Goal: Communication & Community: Answer question/provide support

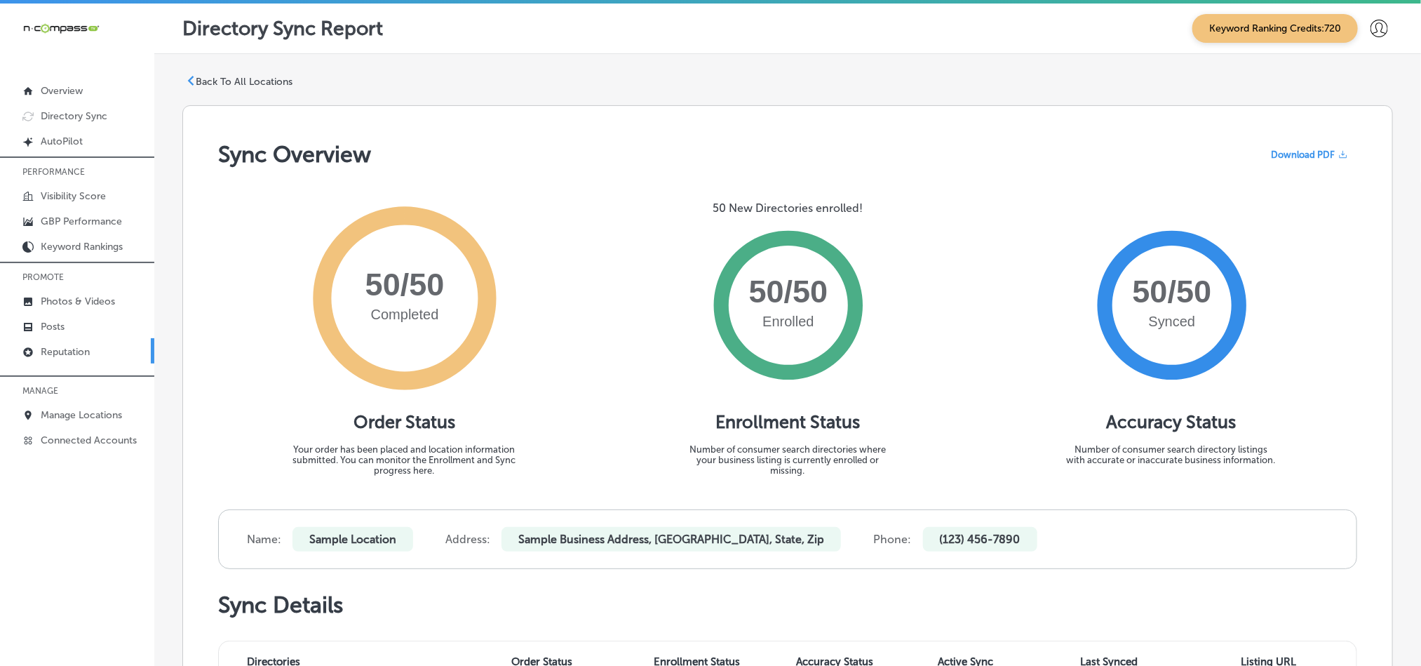
click at [93, 346] on link "Reputation" at bounding box center [77, 350] width 154 height 25
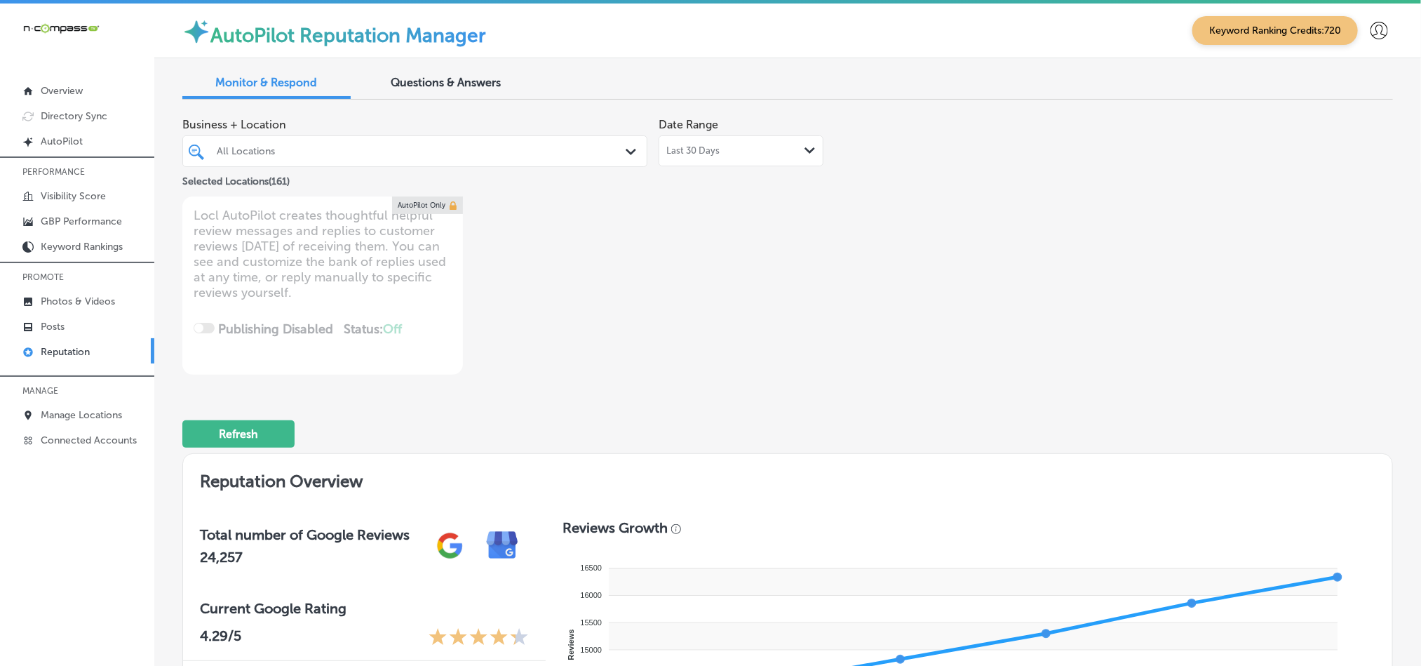
click at [626, 150] on icon "Path Created with Sketch." at bounding box center [631, 152] width 11 height 6
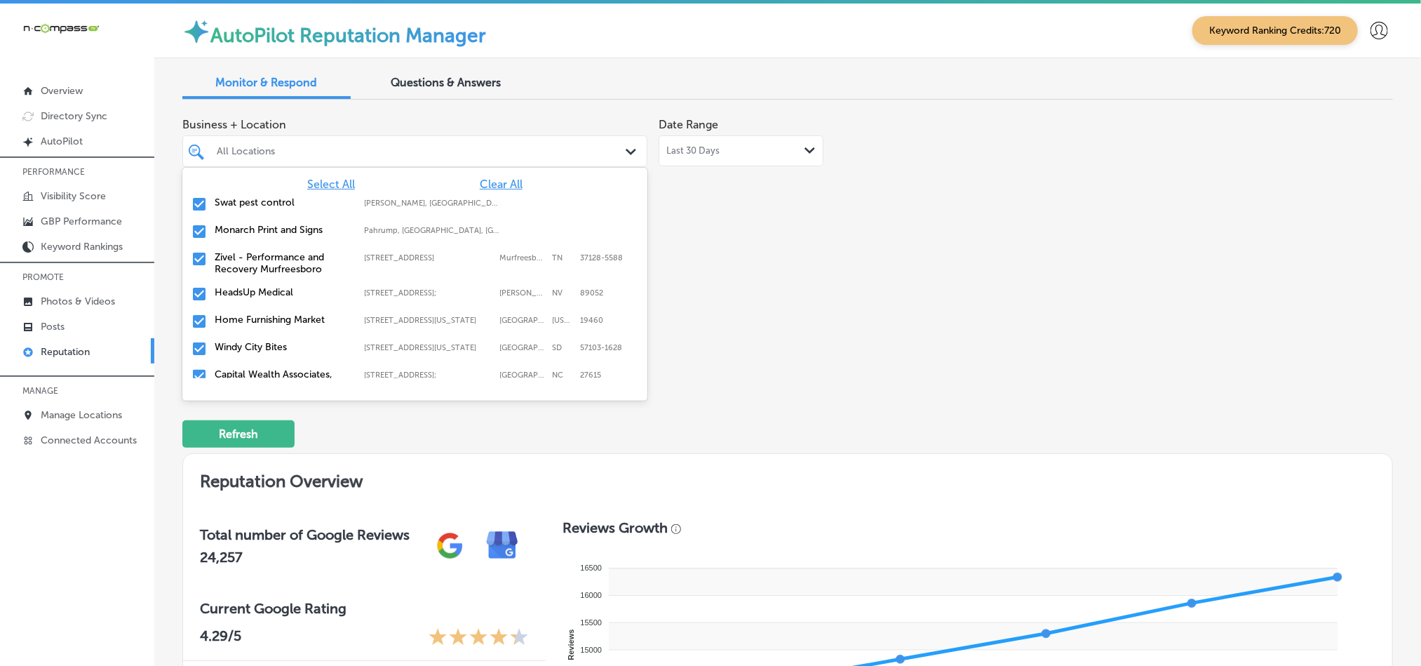
click at [493, 184] on span "Clear All" at bounding box center [501, 183] width 43 height 13
click at [194, 205] on input "checkbox" at bounding box center [199, 204] width 17 height 17
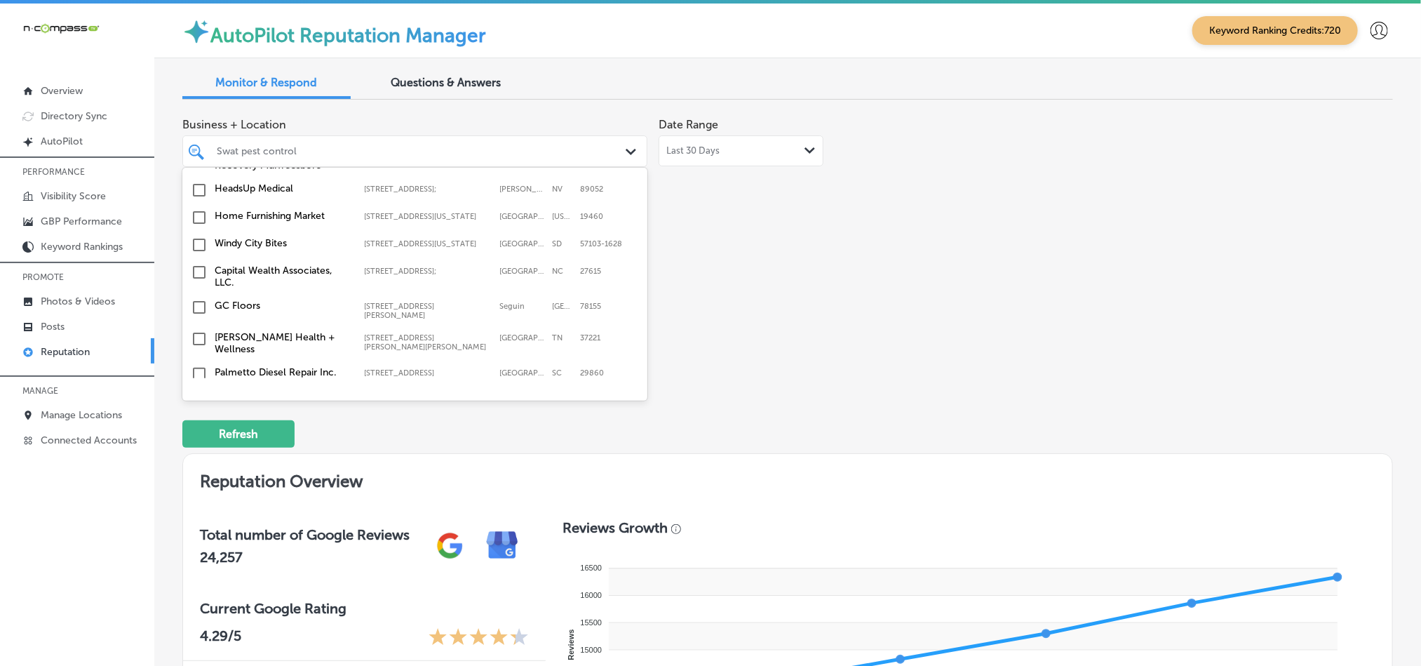
scroll to position [105, 0]
click at [196, 252] on input "checkbox" at bounding box center [199, 243] width 17 height 17
click at [198, 251] on input "checkbox" at bounding box center [199, 243] width 17 height 17
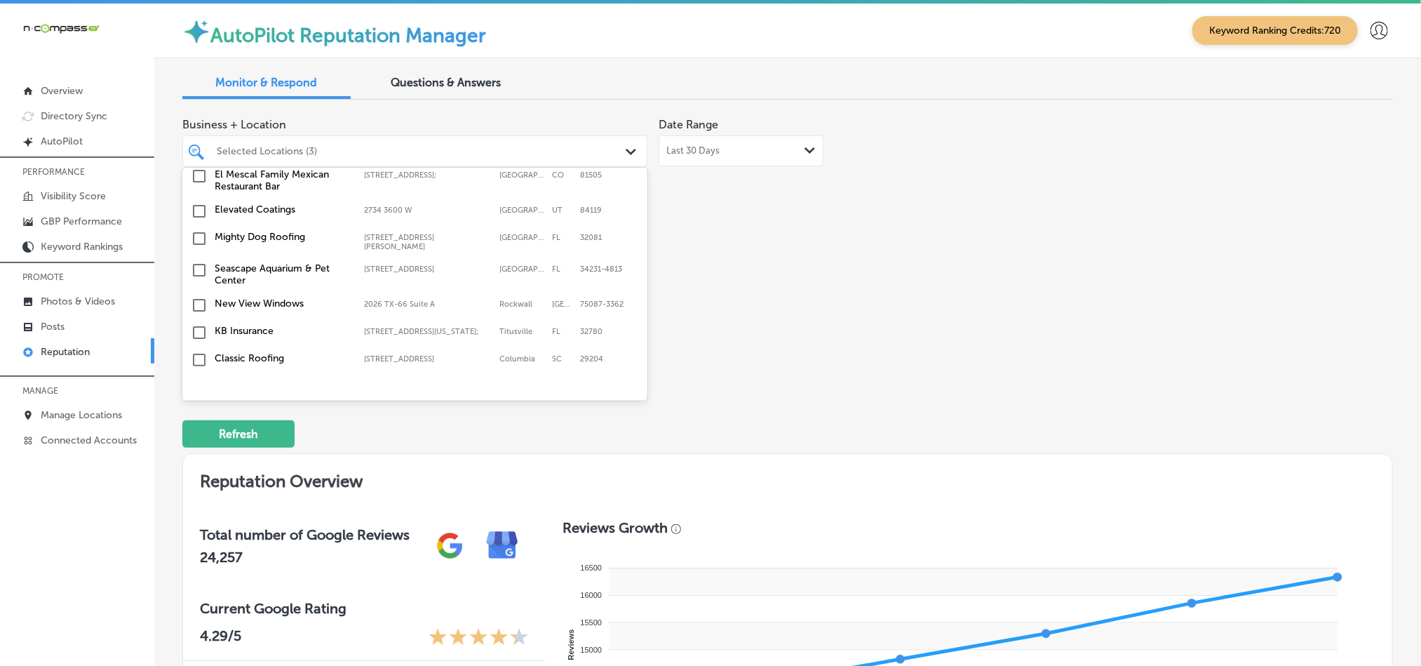
scroll to position [386, 0]
click at [198, 230] on input "checkbox" at bounding box center [199, 236] width 17 height 17
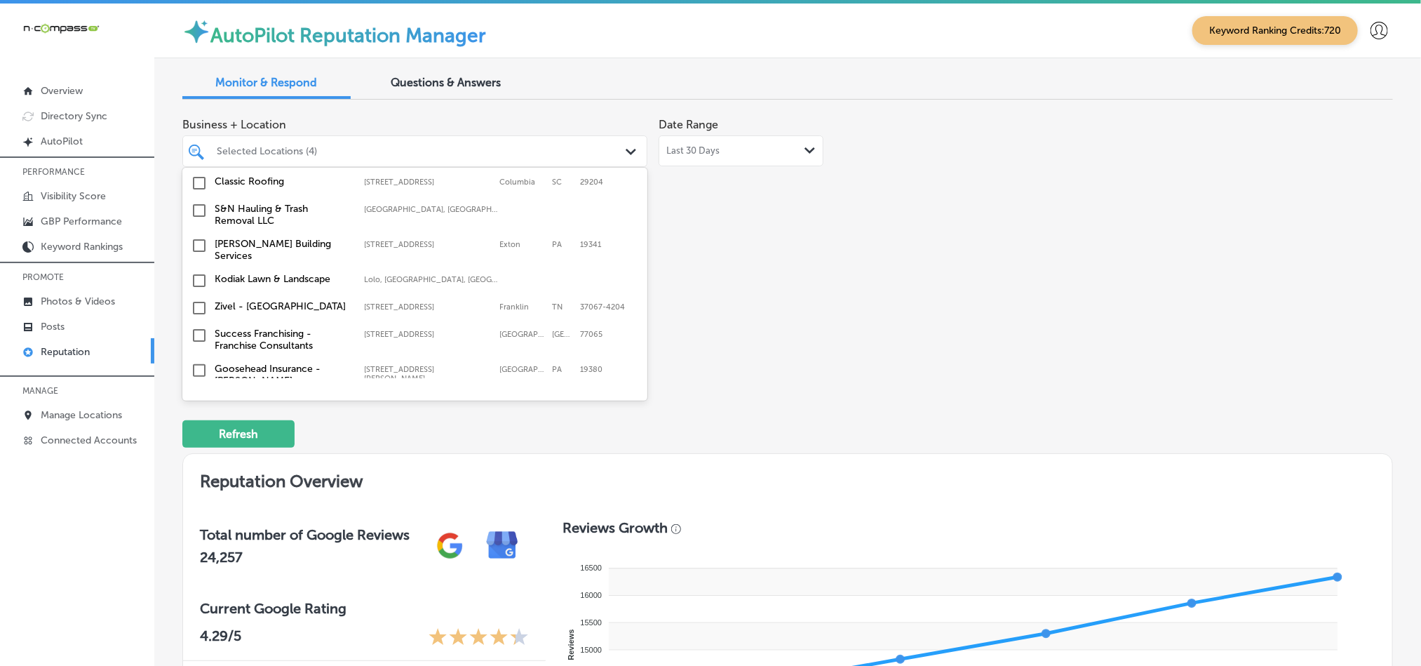
scroll to position [491, 0]
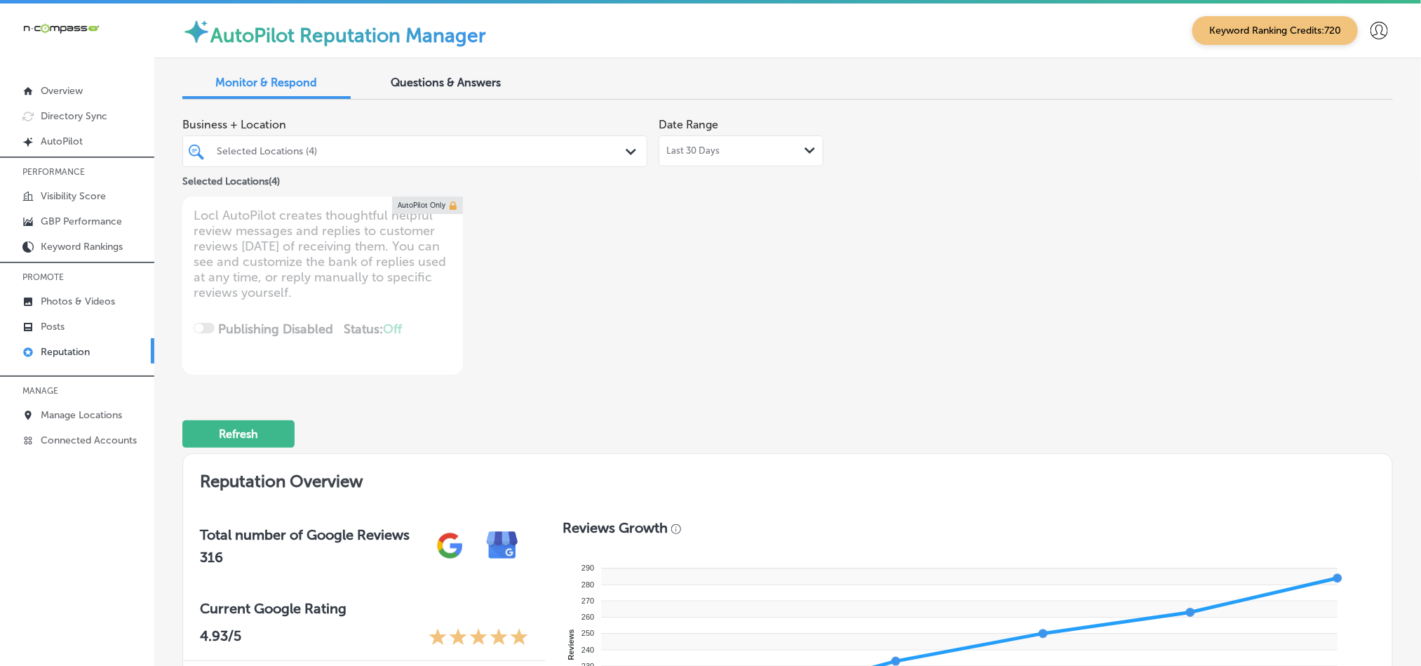
click at [576, 135] on div "Business + Location Selected Locations (4) Path Created with Sketch." at bounding box center [414, 139] width 465 height 56
click at [628, 156] on div "Path Created with Sketch." at bounding box center [633, 151] width 15 height 15
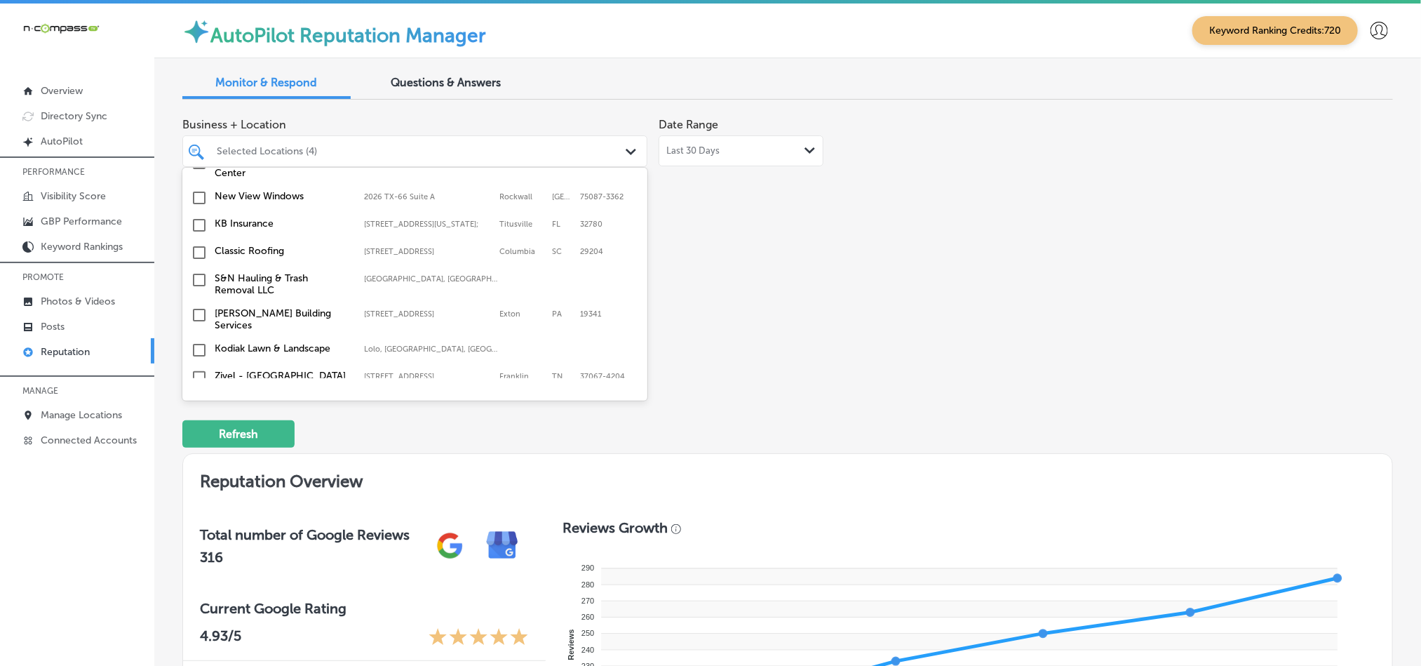
click at [196, 220] on input "checkbox" at bounding box center [199, 225] width 17 height 17
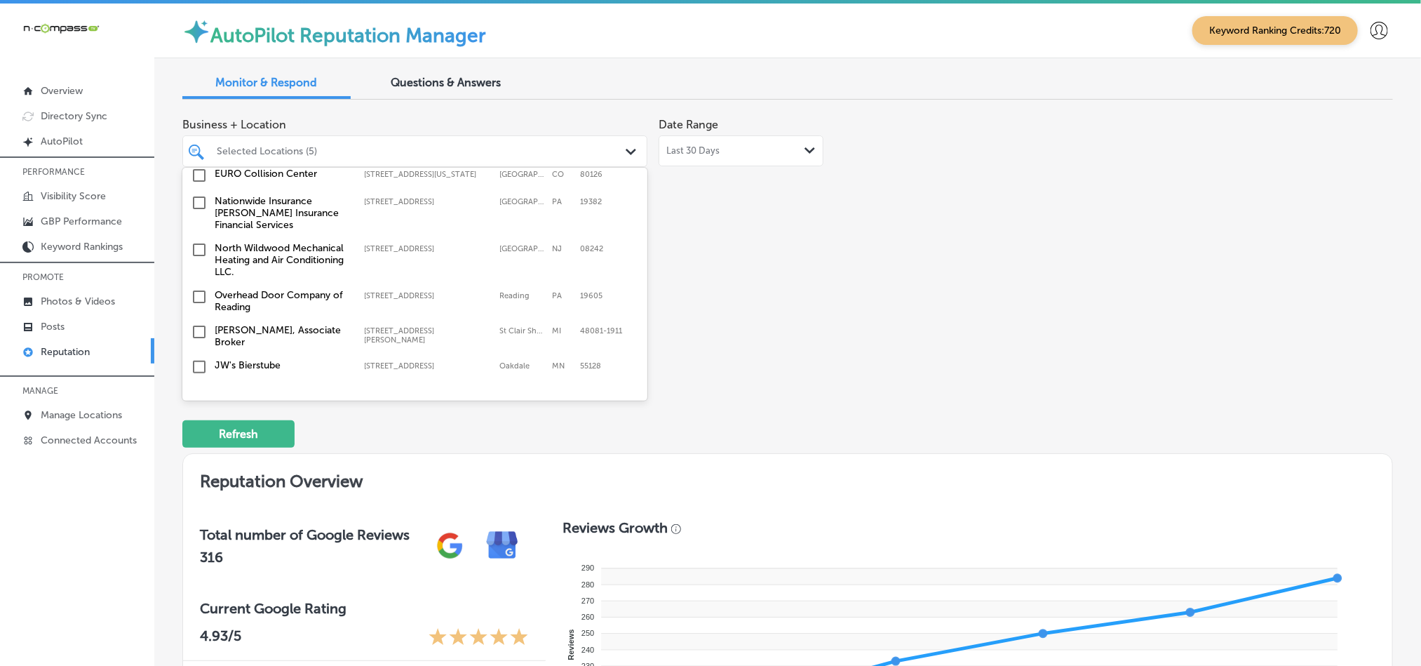
scroll to position [876, 0]
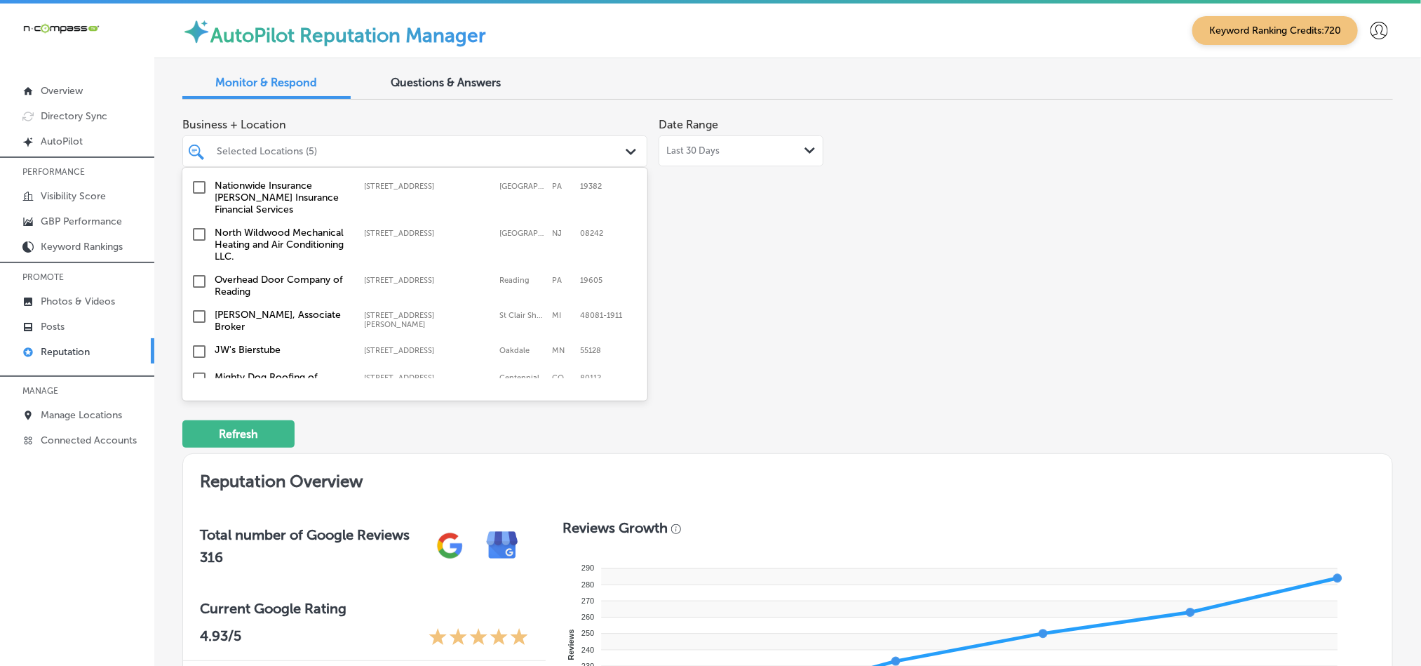
click at [198, 226] on input "checkbox" at bounding box center [199, 234] width 17 height 17
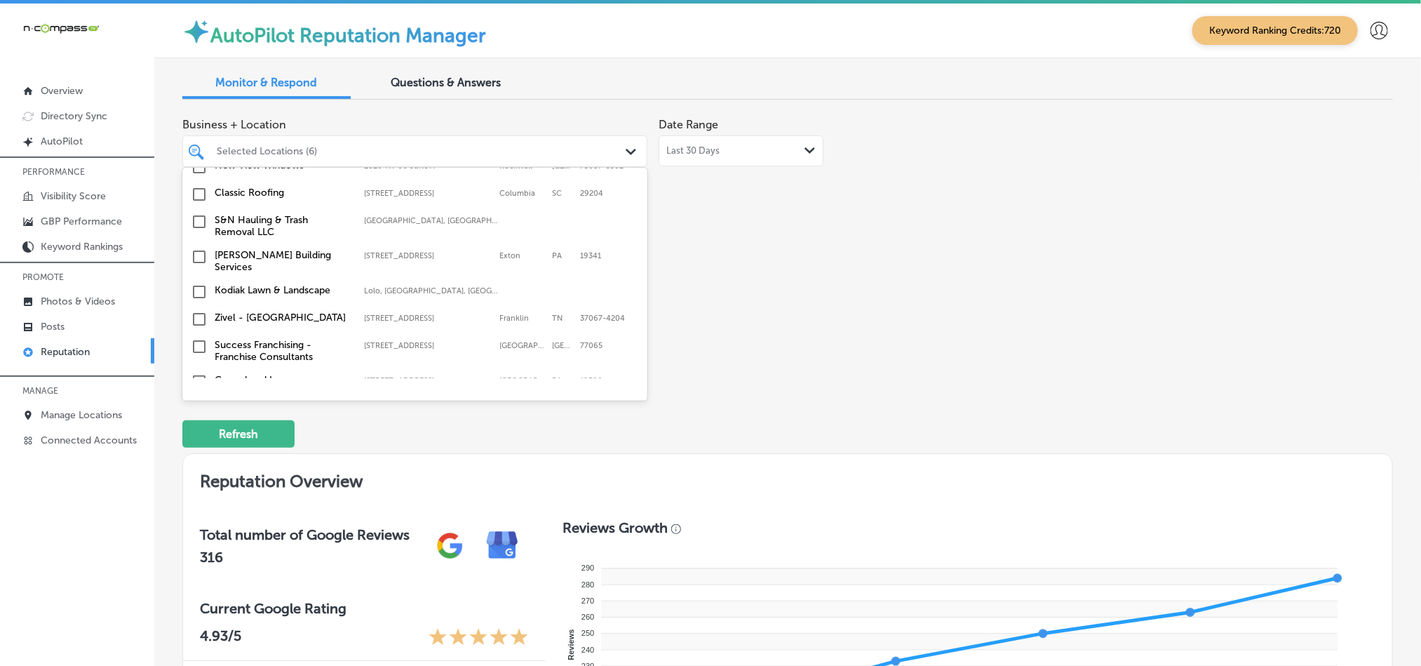
scroll to position [631, 0]
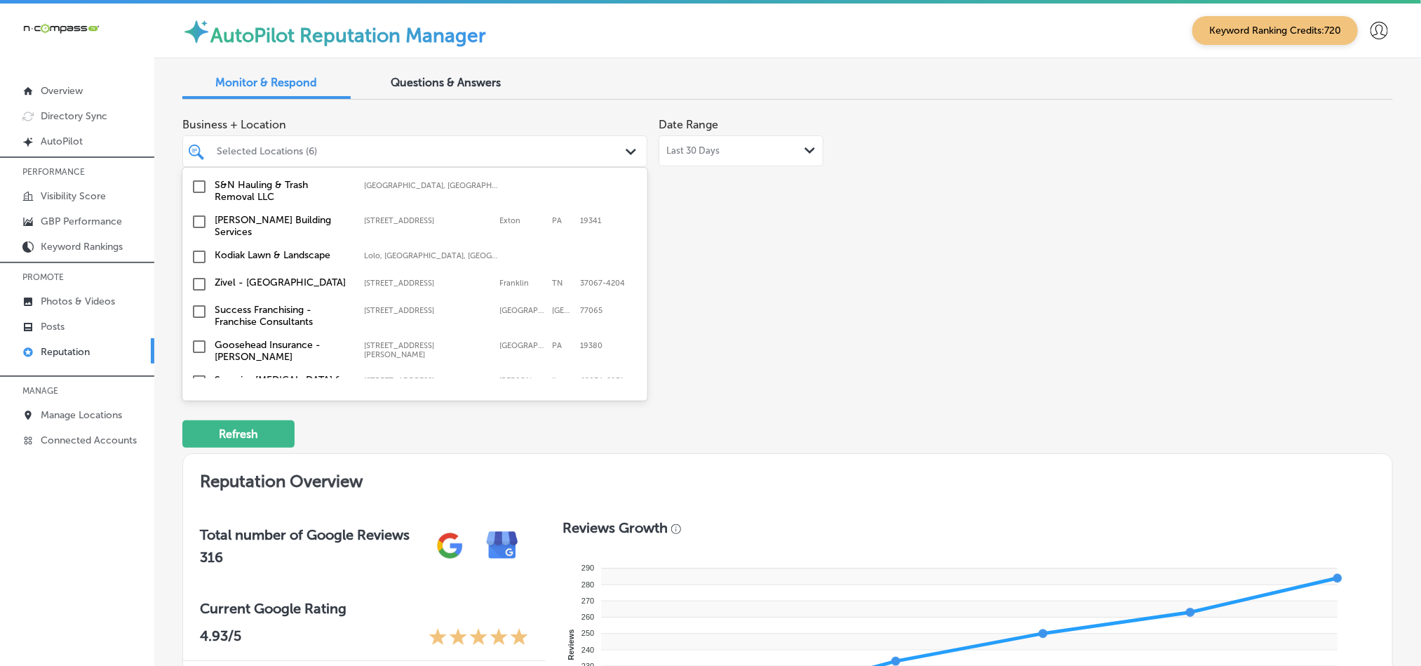
click at [196, 248] on input "checkbox" at bounding box center [199, 256] width 17 height 17
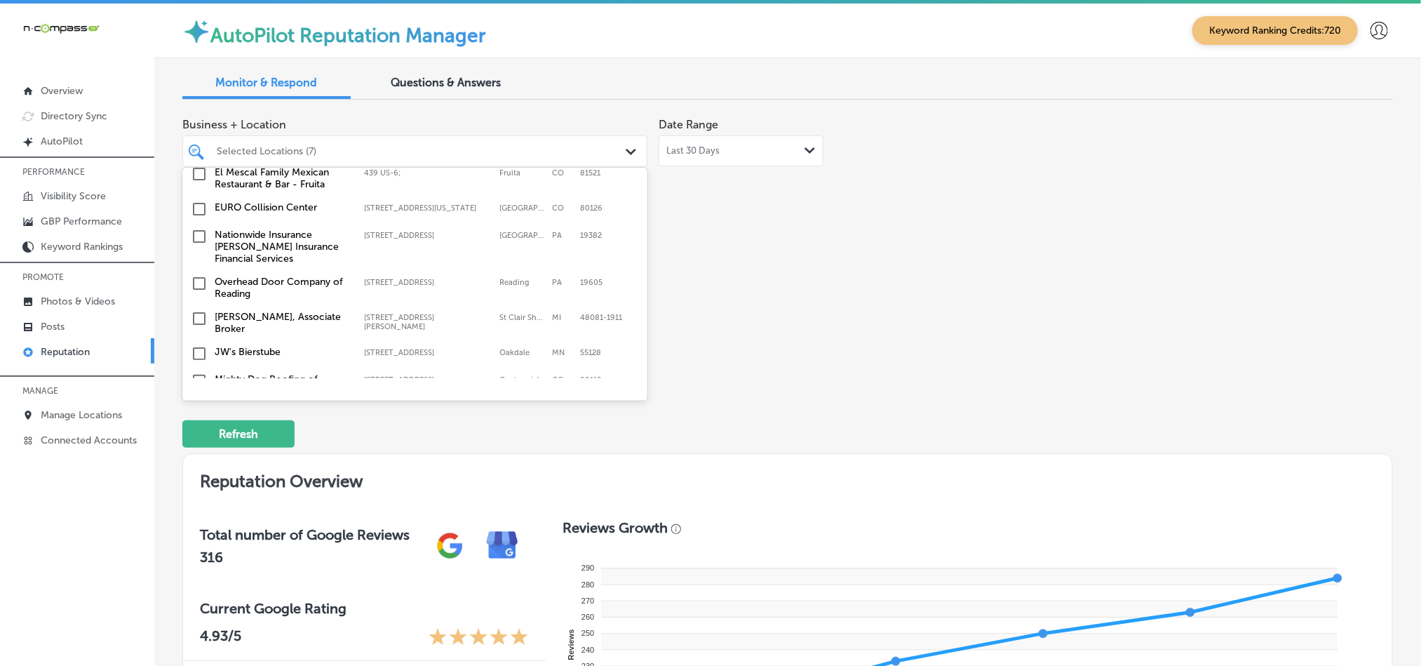
scroll to position [876, 0]
click at [198, 226] on input "checkbox" at bounding box center [199, 234] width 17 height 17
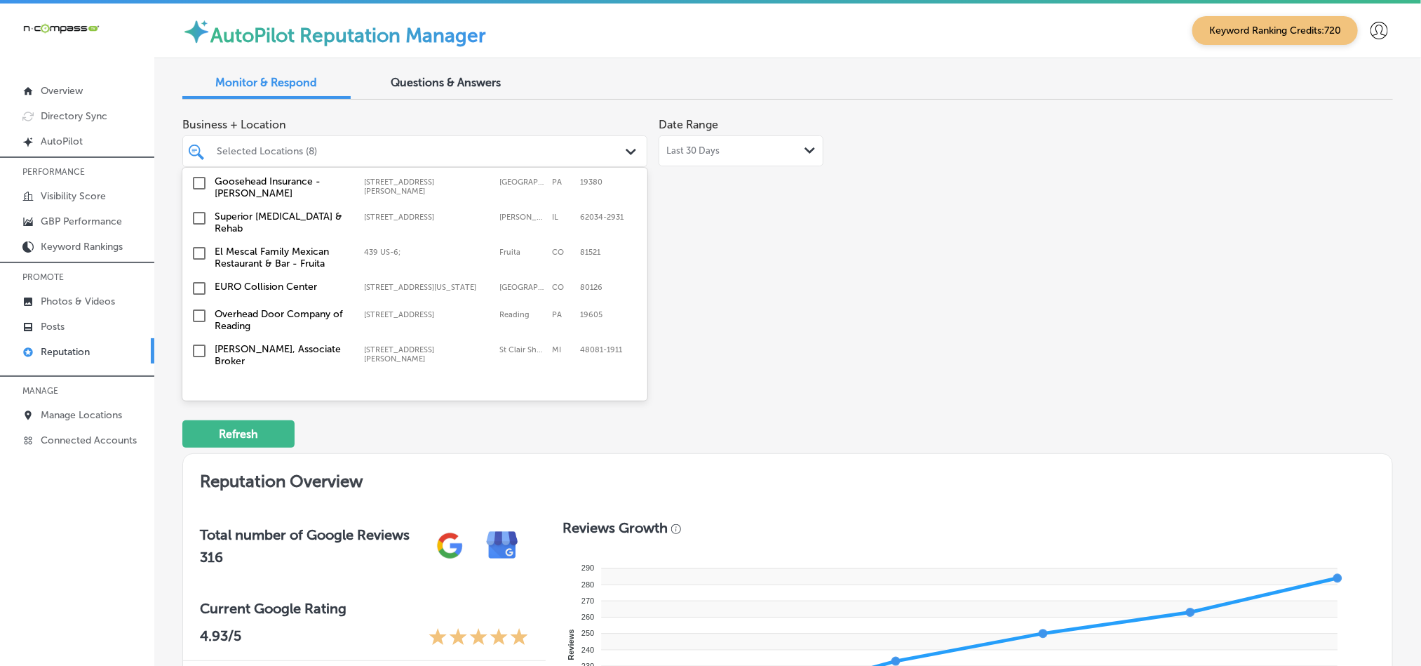
scroll to position [806, 0]
click at [196, 210] on input "checkbox" at bounding box center [199, 218] width 17 height 17
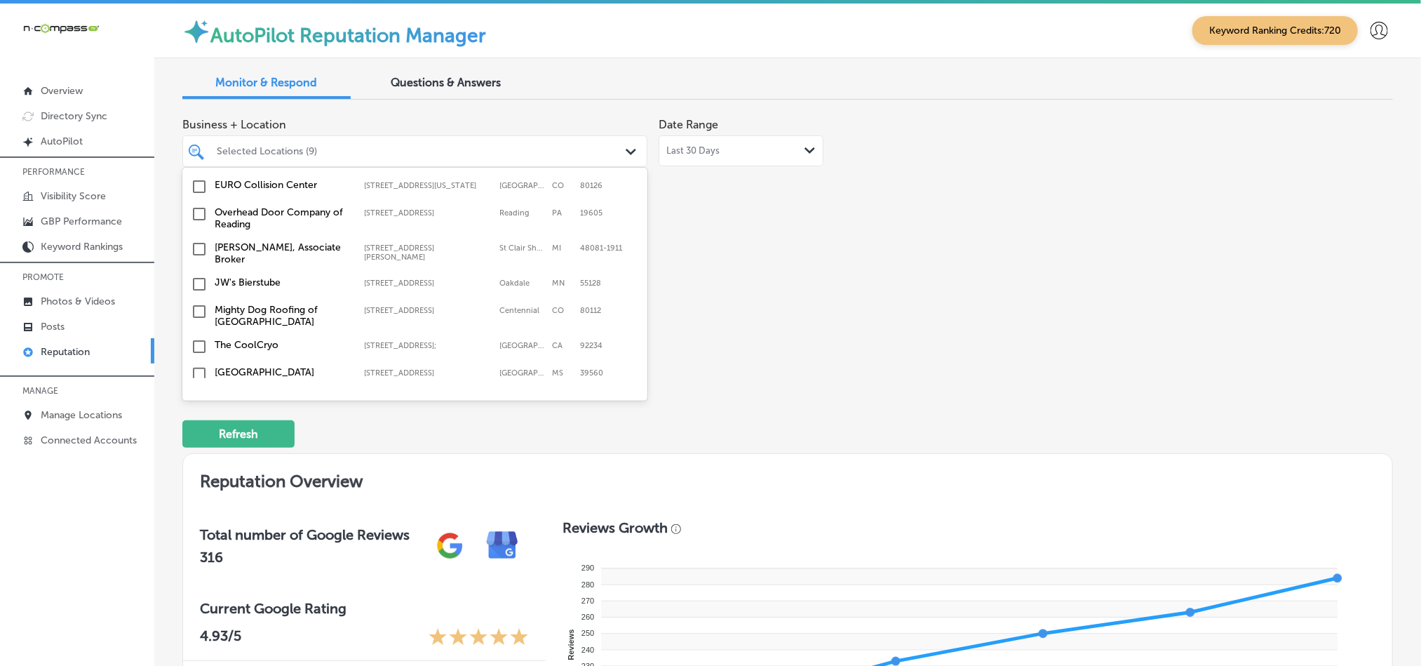
scroll to position [981, 0]
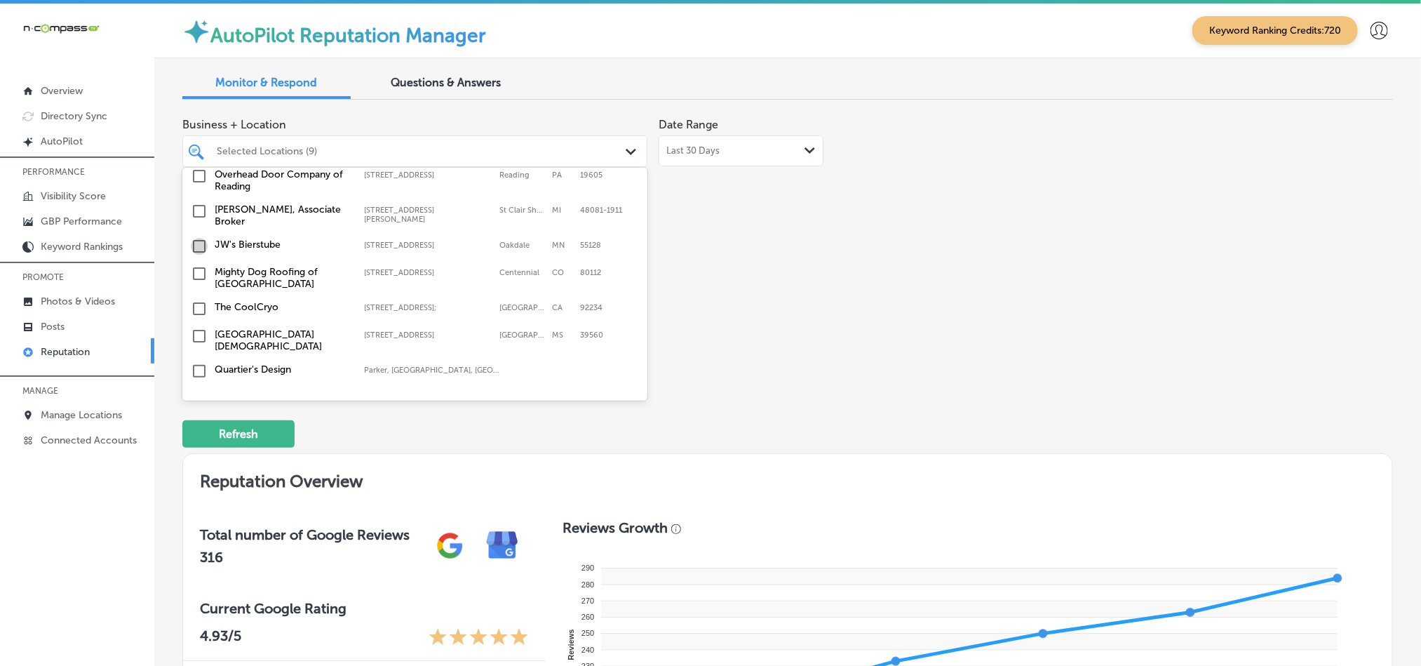
click at [194, 238] on input "checkbox" at bounding box center [199, 246] width 17 height 17
click at [198, 265] on input "checkbox" at bounding box center [199, 273] width 17 height 17
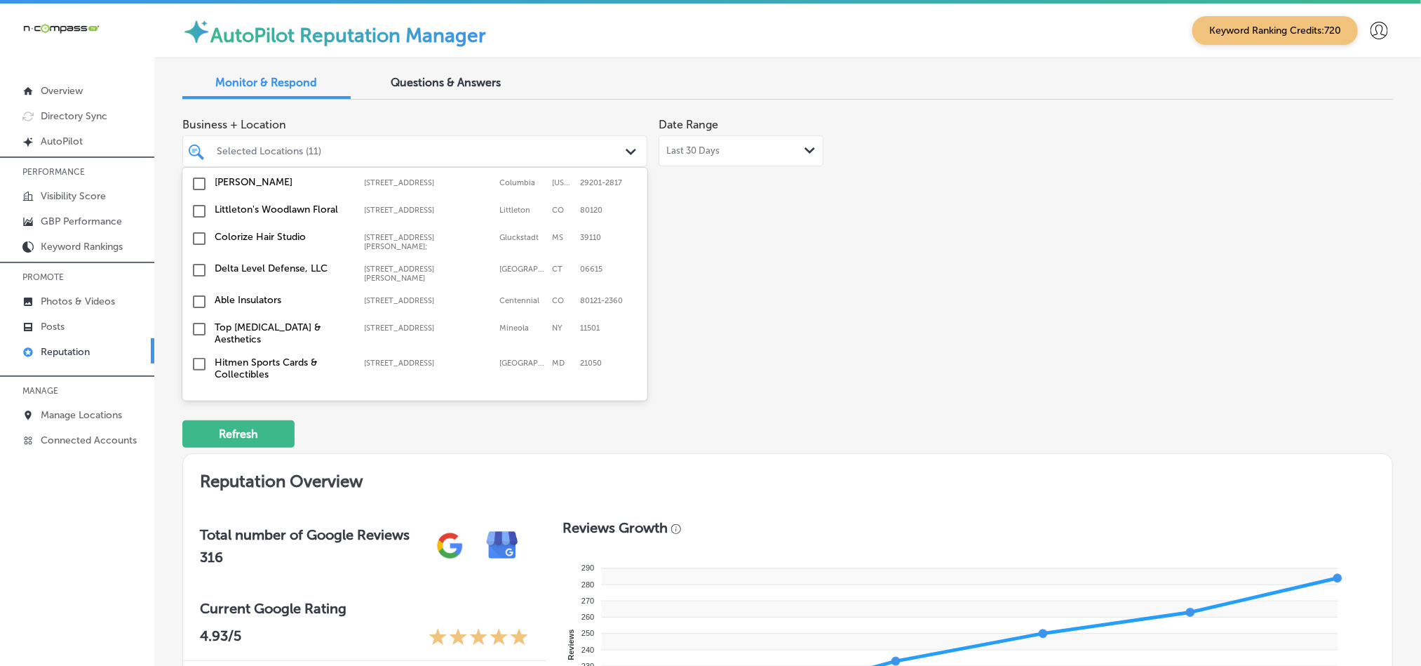
scroll to position [1227, 0]
click at [196, 289] on input "checkbox" at bounding box center [199, 297] width 17 height 17
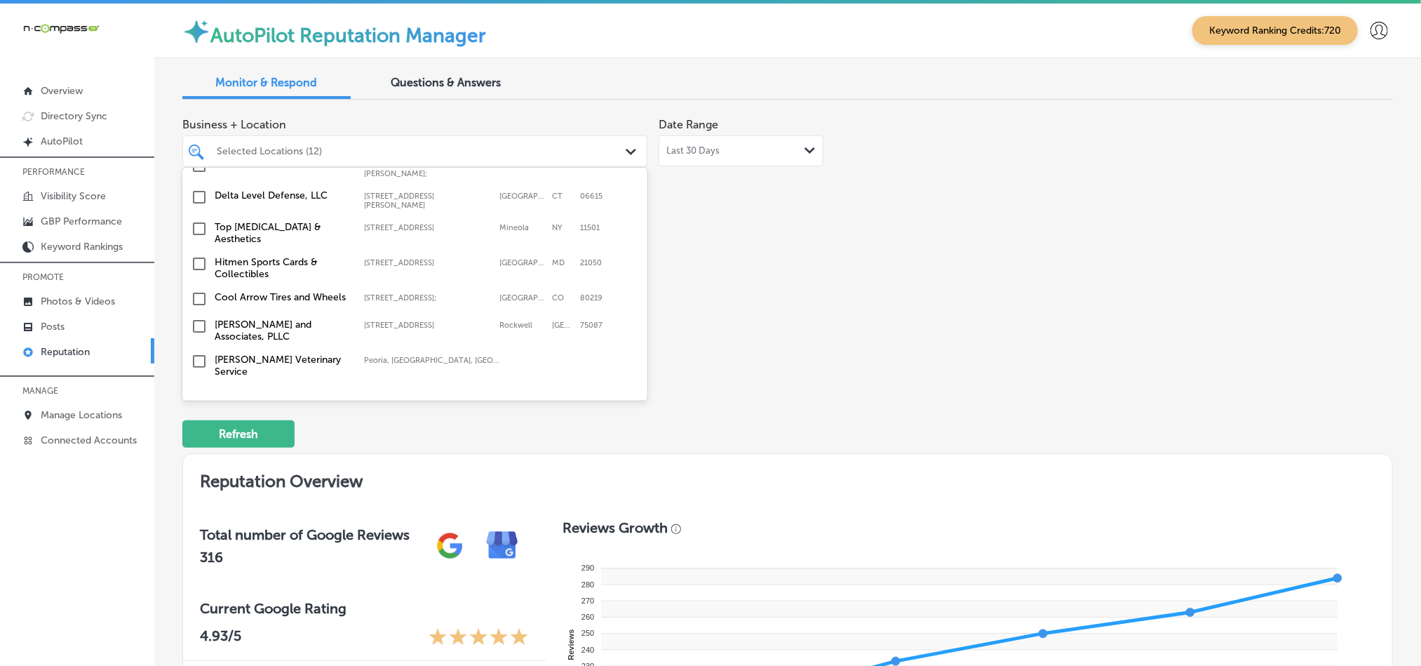
scroll to position [1332, 0]
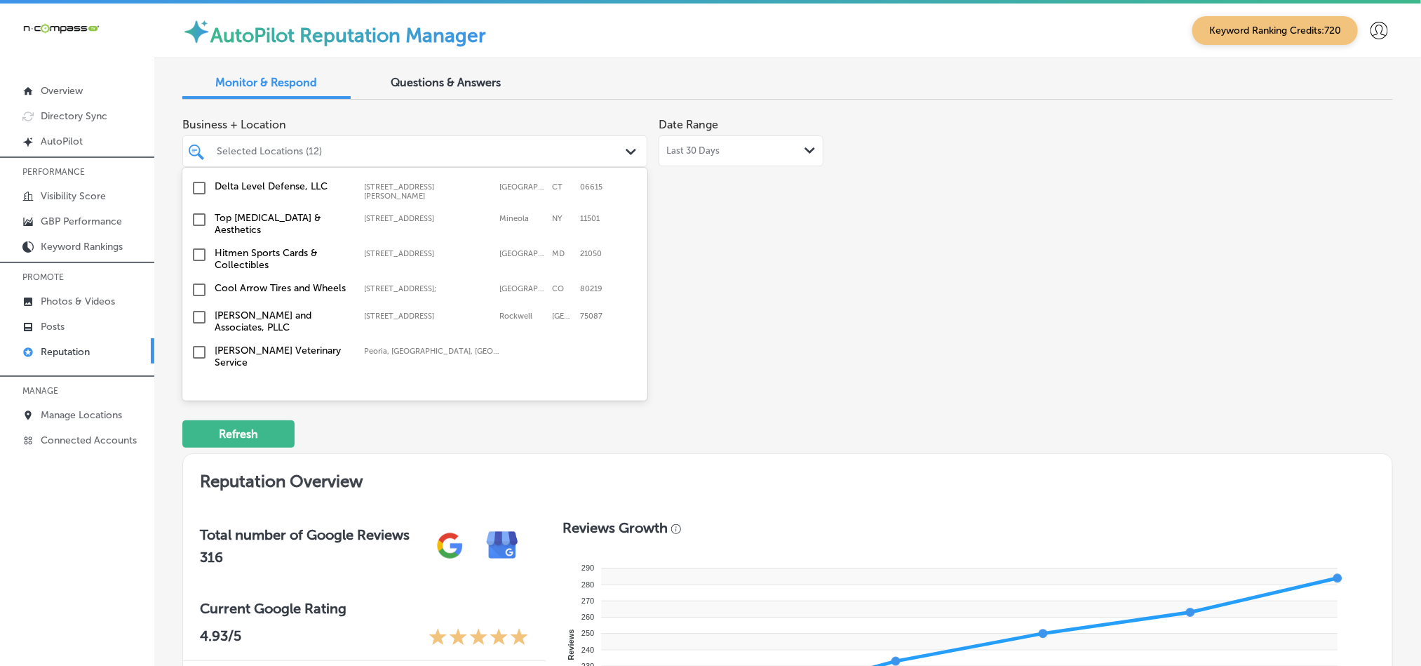
click at [198, 211] on input "checkbox" at bounding box center [199, 219] width 17 height 17
click at [202, 309] on input "checkbox" at bounding box center [199, 317] width 17 height 17
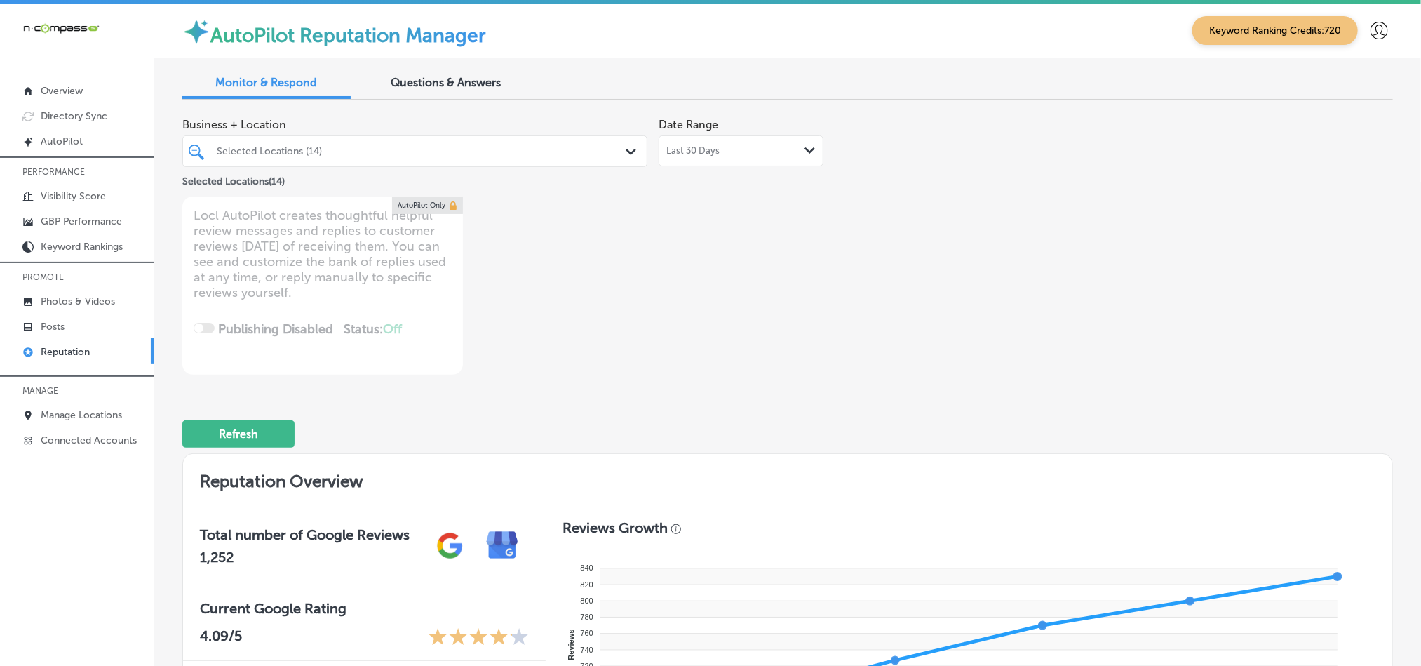
click at [576, 149] on div "Selected Locations (14)" at bounding box center [422, 151] width 410 height 12
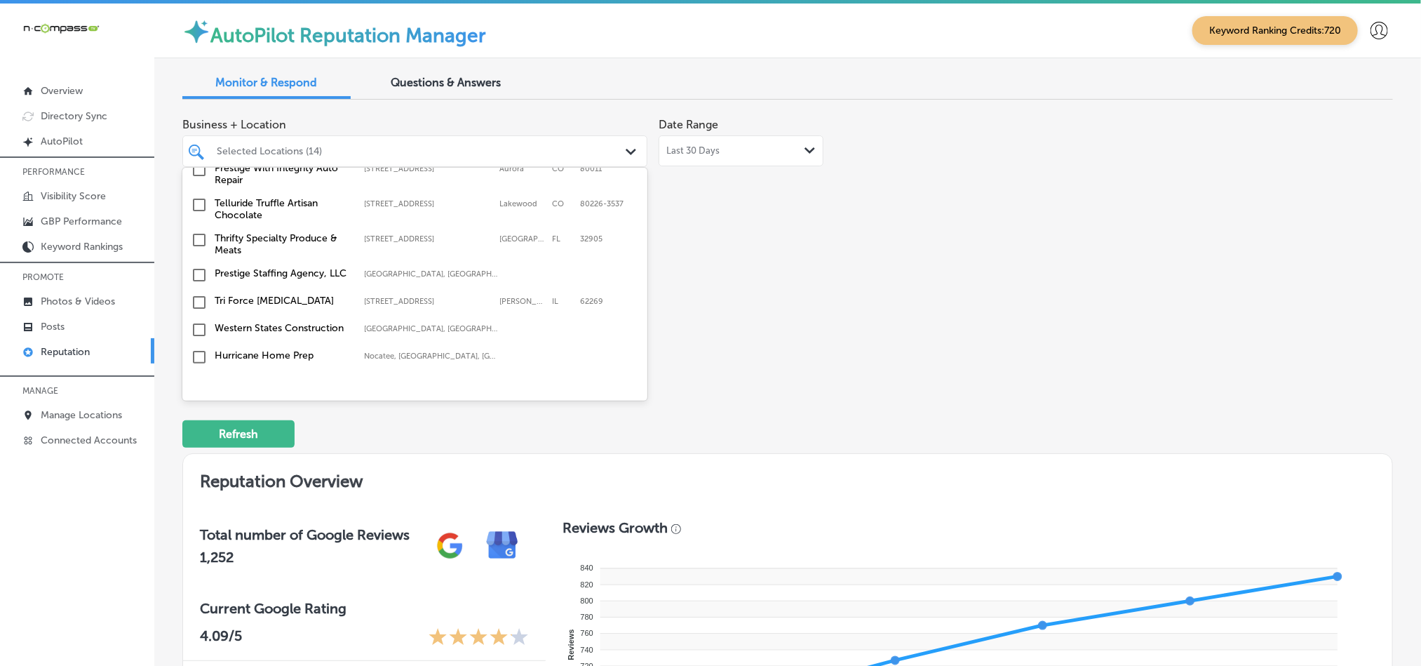
scroll to position [1543, 0]
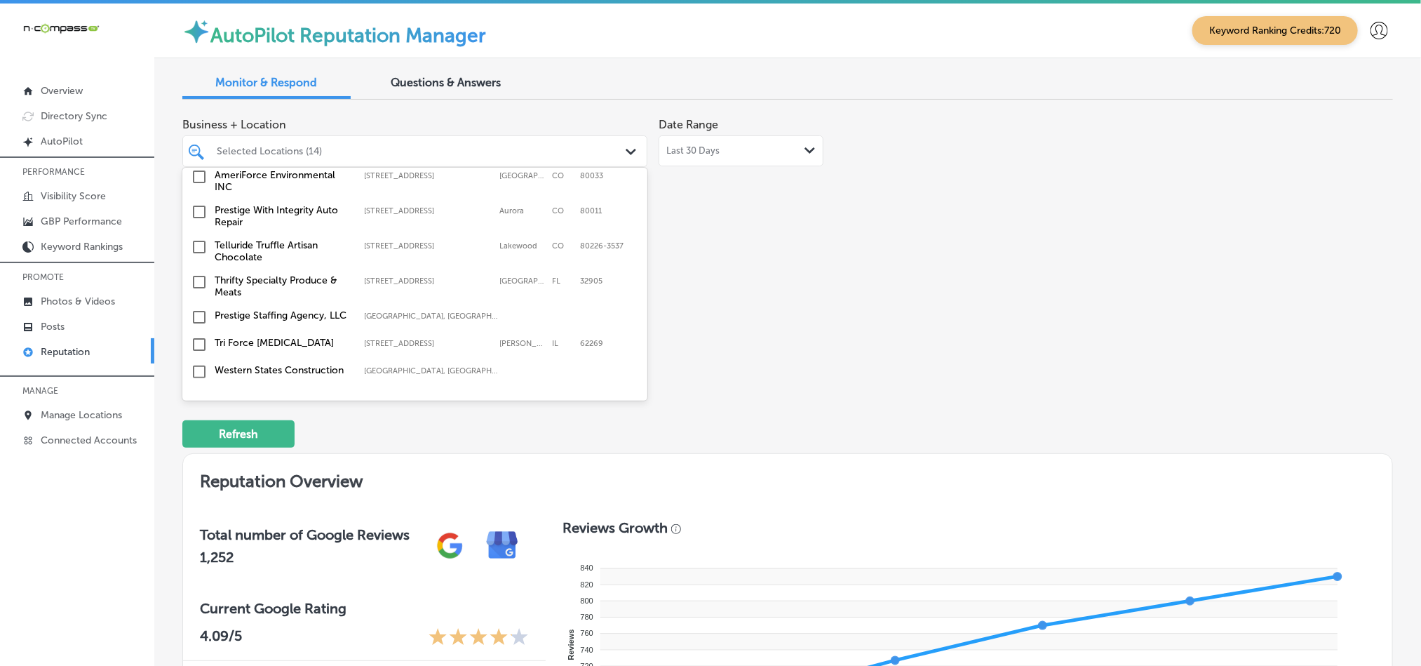
click at [196, 274] on input "checkbox" at bounding box center [199, 282] width 17 height 17
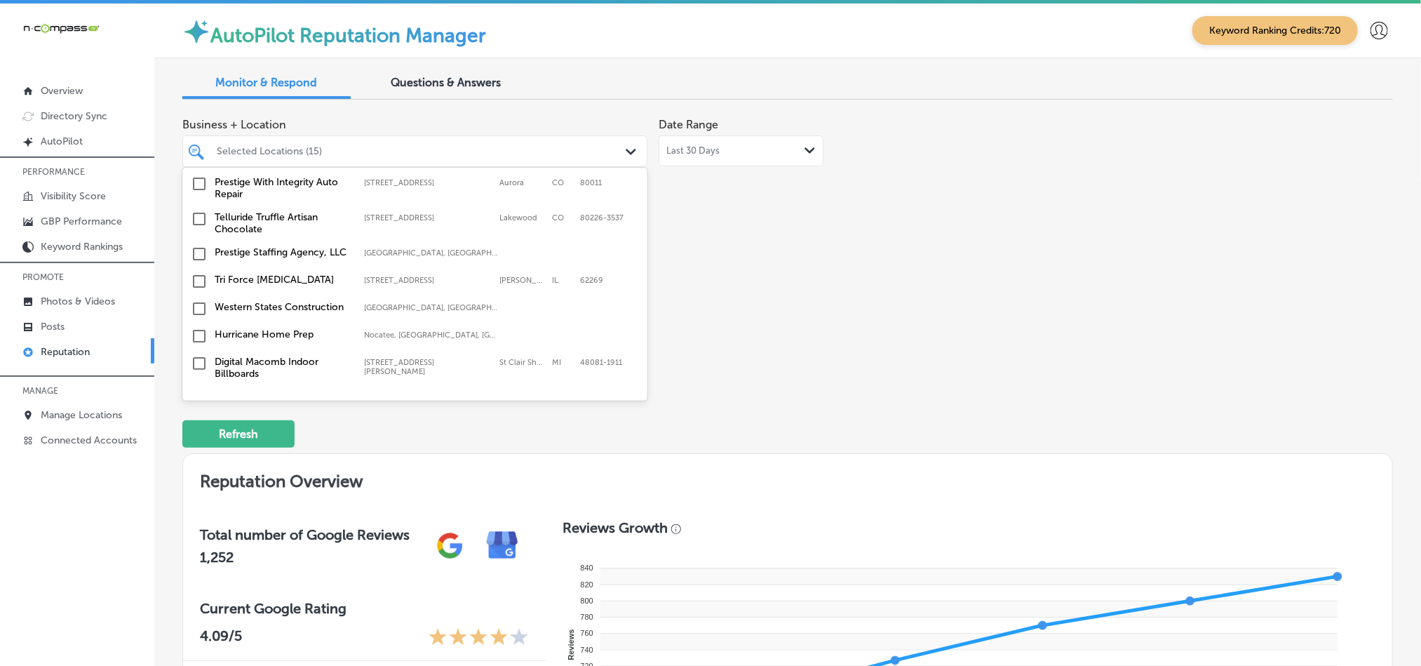
scroll to position [1612, 0]
click at [198, 266] on input "checkbox" at bounding box center [199, 274] width 17 height 17
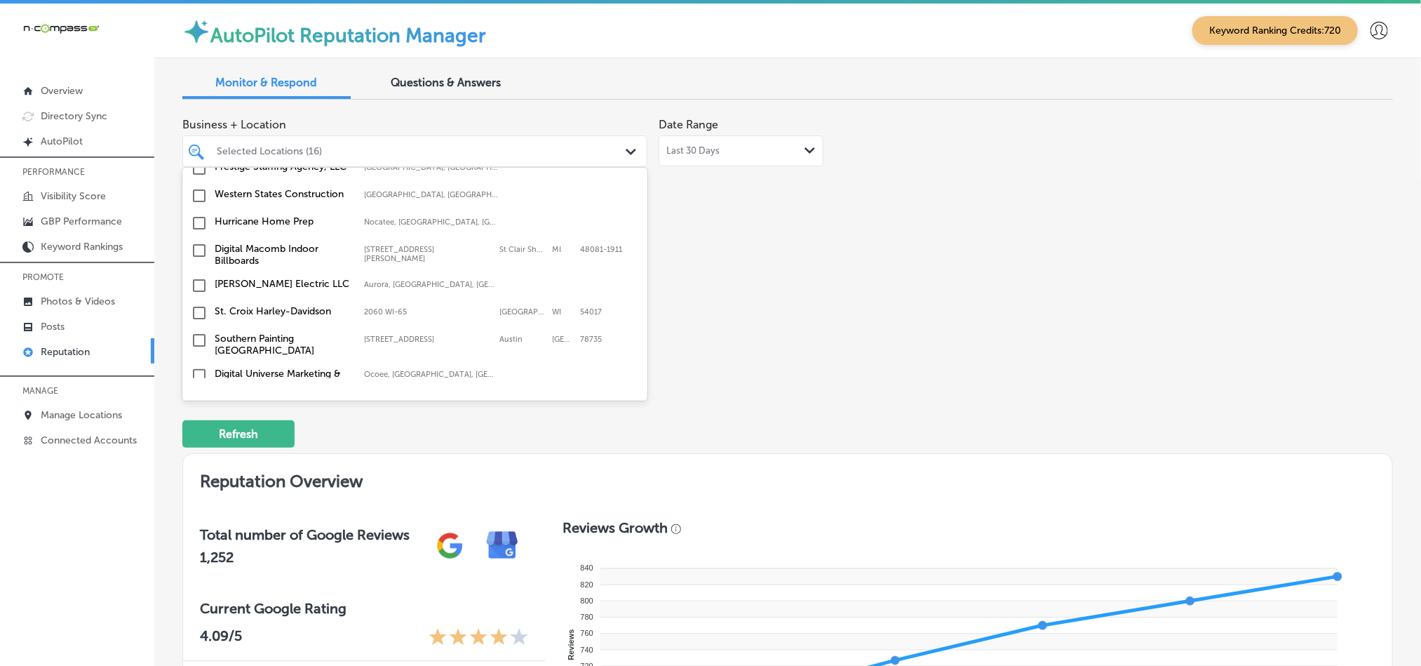
scroll to position [1753, 0]
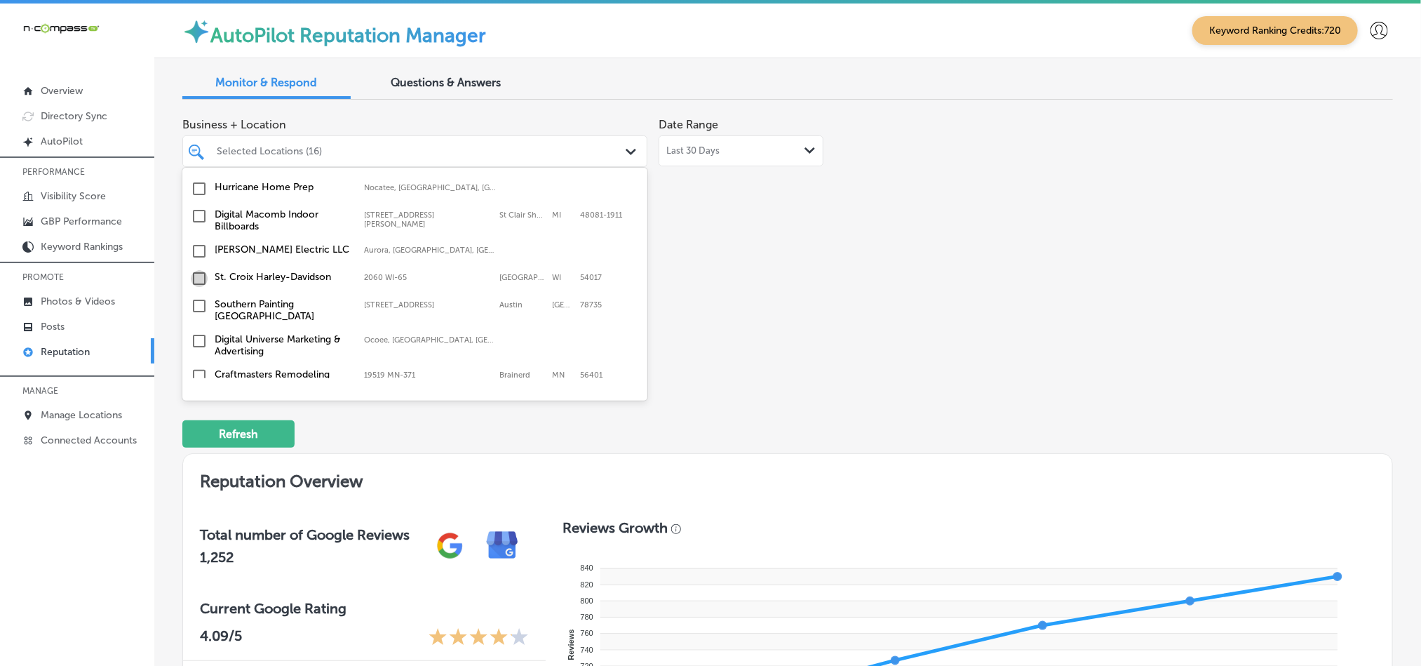
click at [200, 270] on input "checkbox" at bounding box center [199, 278] width 17 height 17
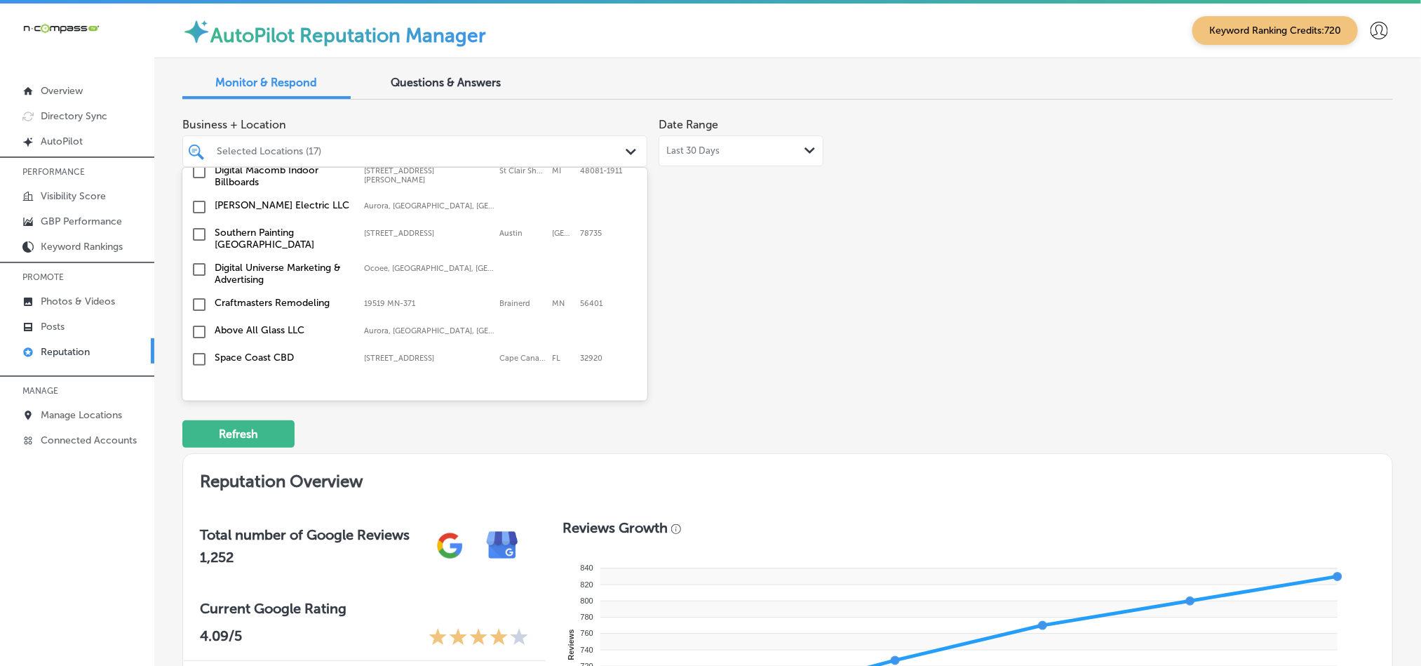
scroll to position [1858, 0]
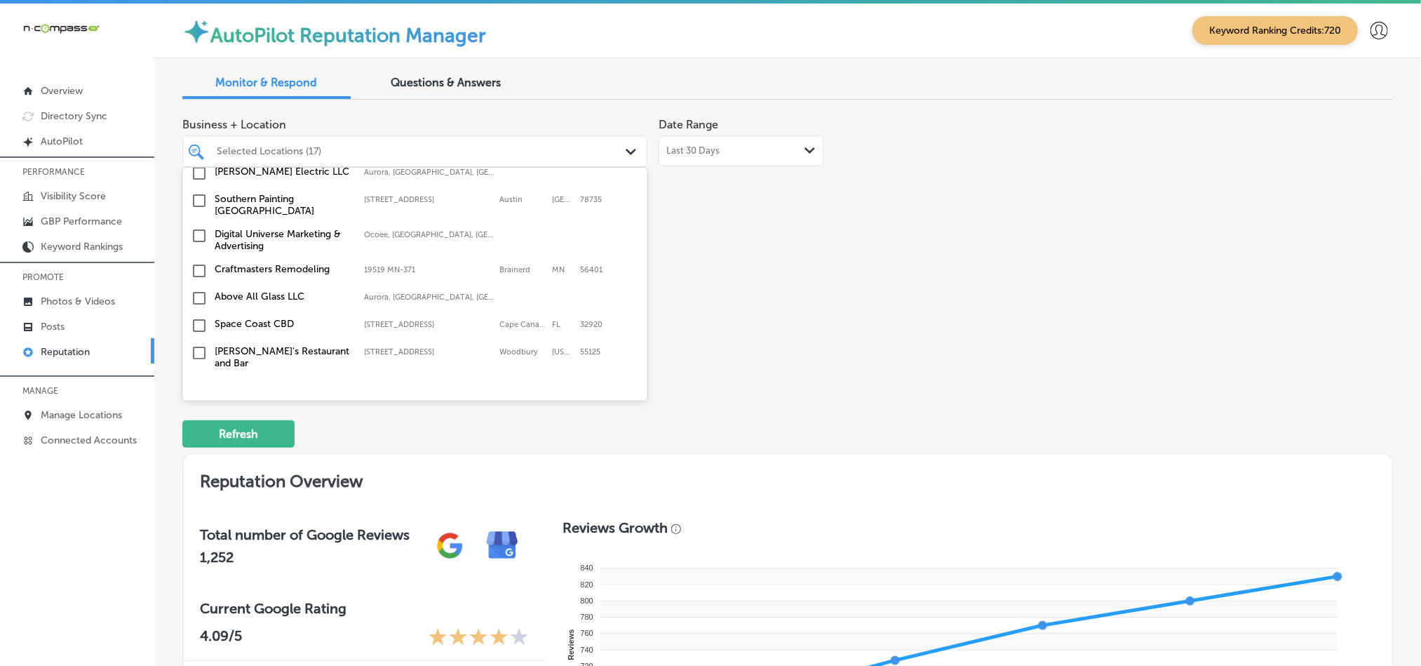
click at [196, 262] on input "checkbox" at bounding box center [199, 270] width 17 height 17
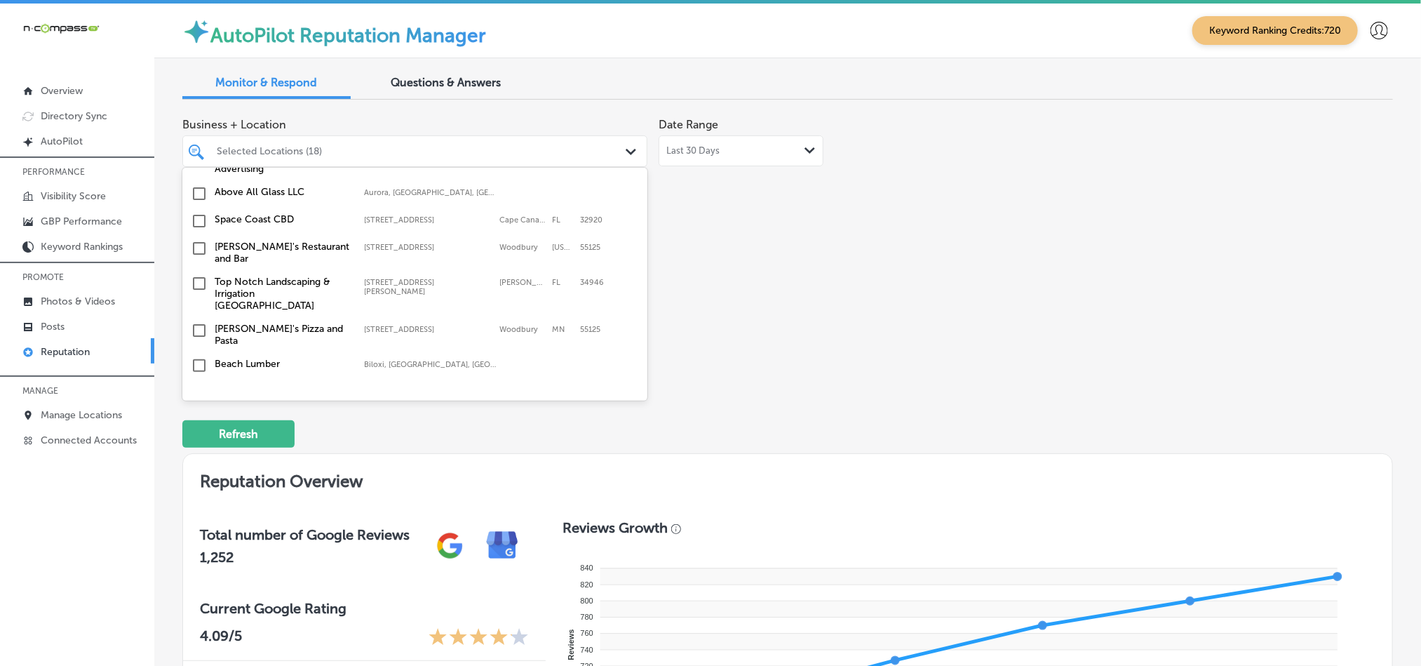
scroll to position [1964, 0]
click at [196, 212] on input "checkbox" at bounding box center [199, 220] width 17 height 17
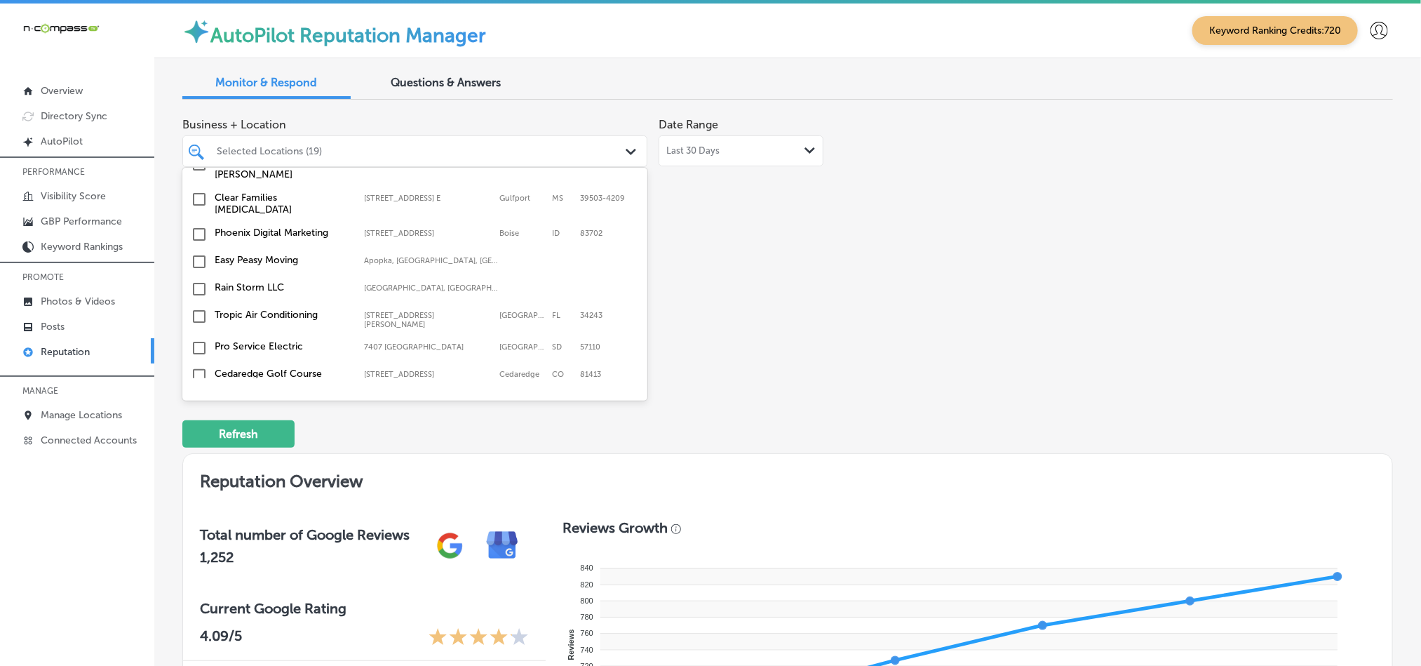
scroll to position [4680, 0]
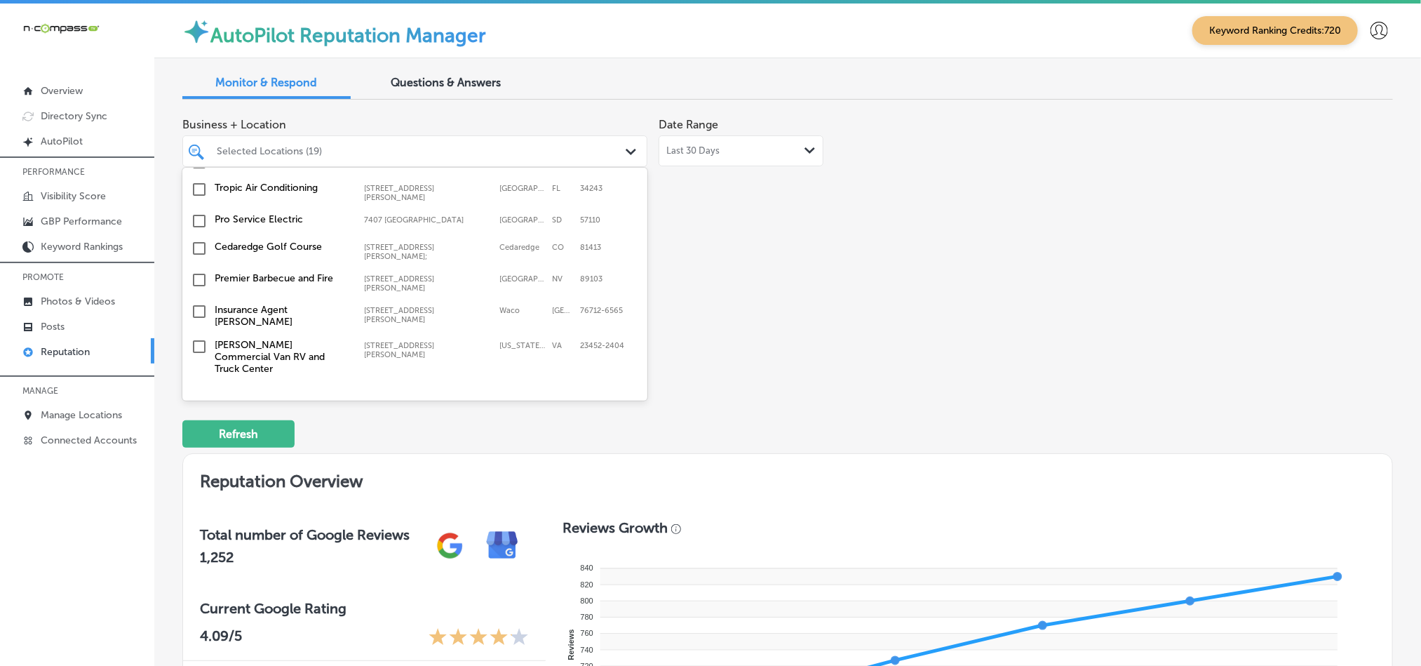
click at [198, 455] on input "checkbox" at bounding box center [199, 463] width 17 height 17
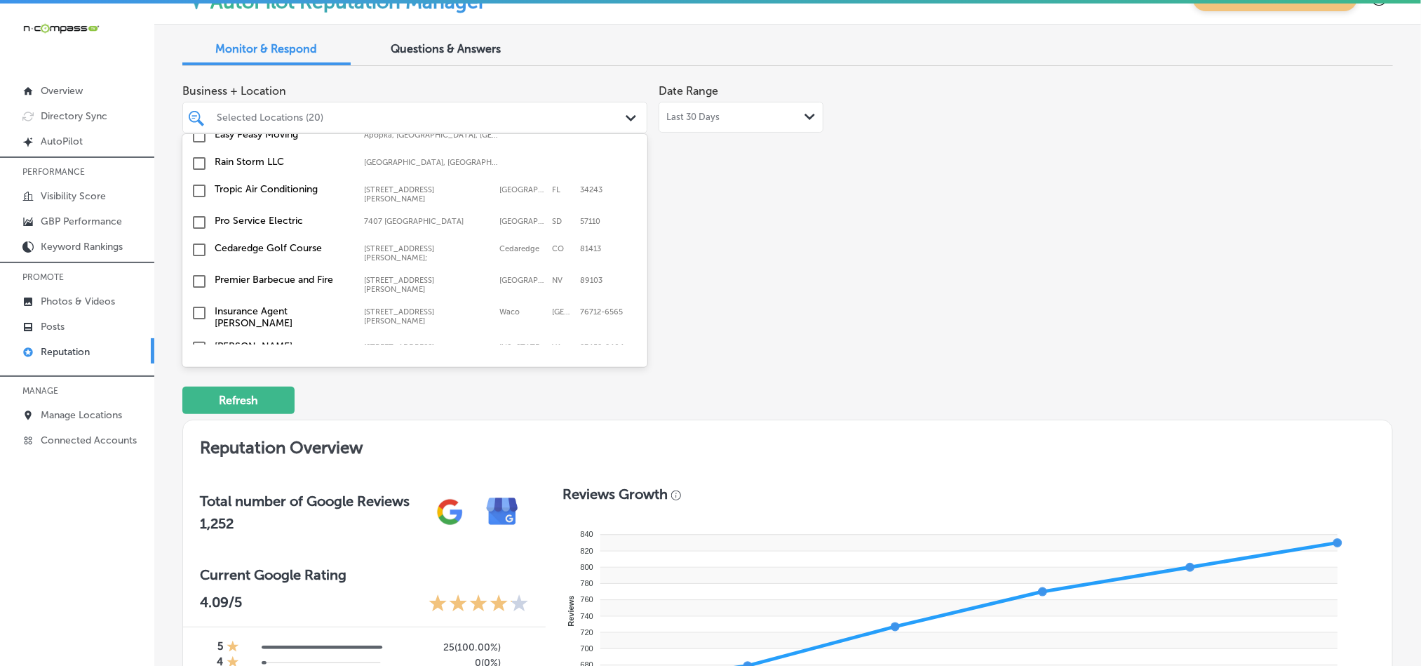
scroll to position [70, 0]
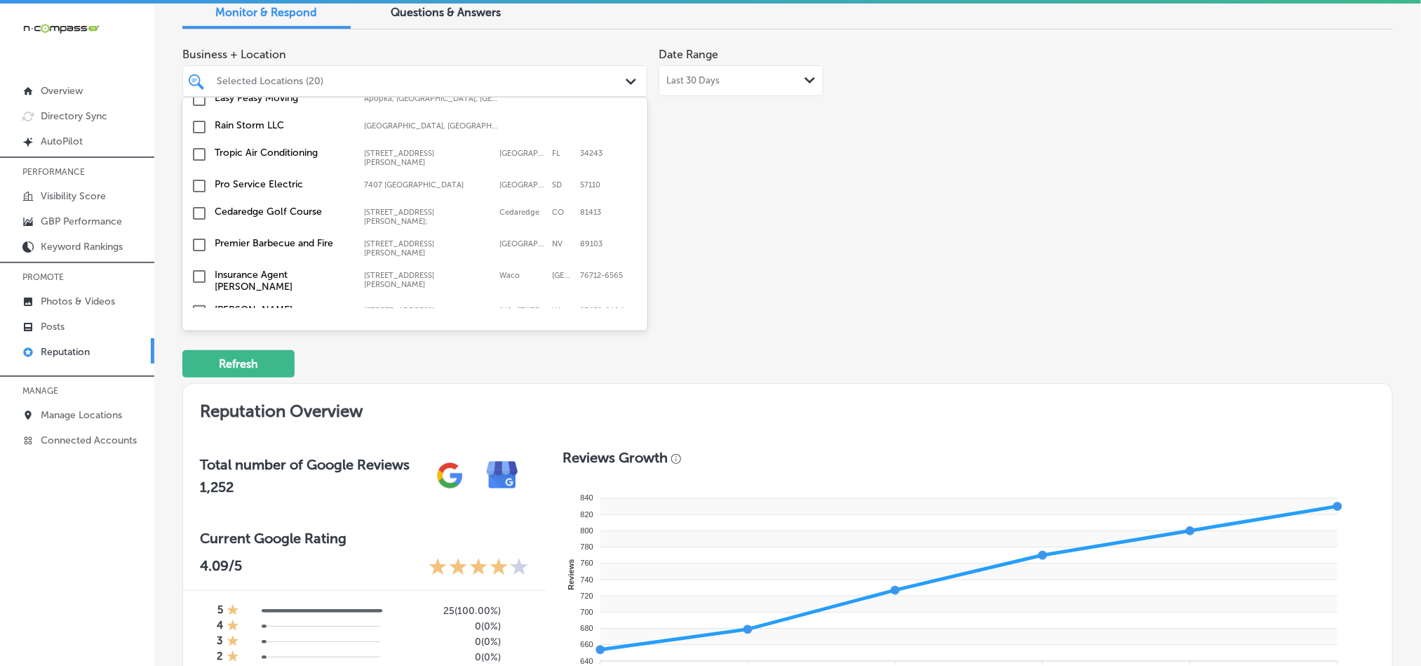
click at [198, 385] on input "checkbox" at bounding box center [199, 393] width 17 height 17
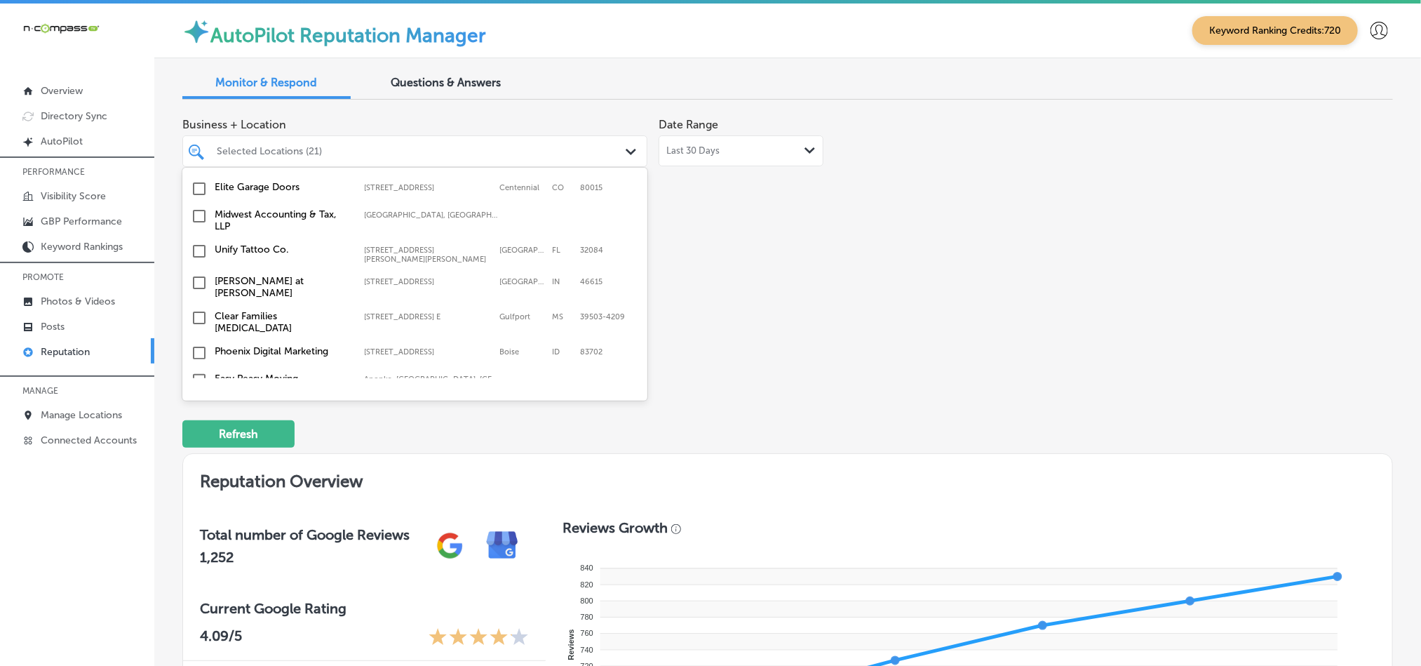
scroll to position [4435, 0]
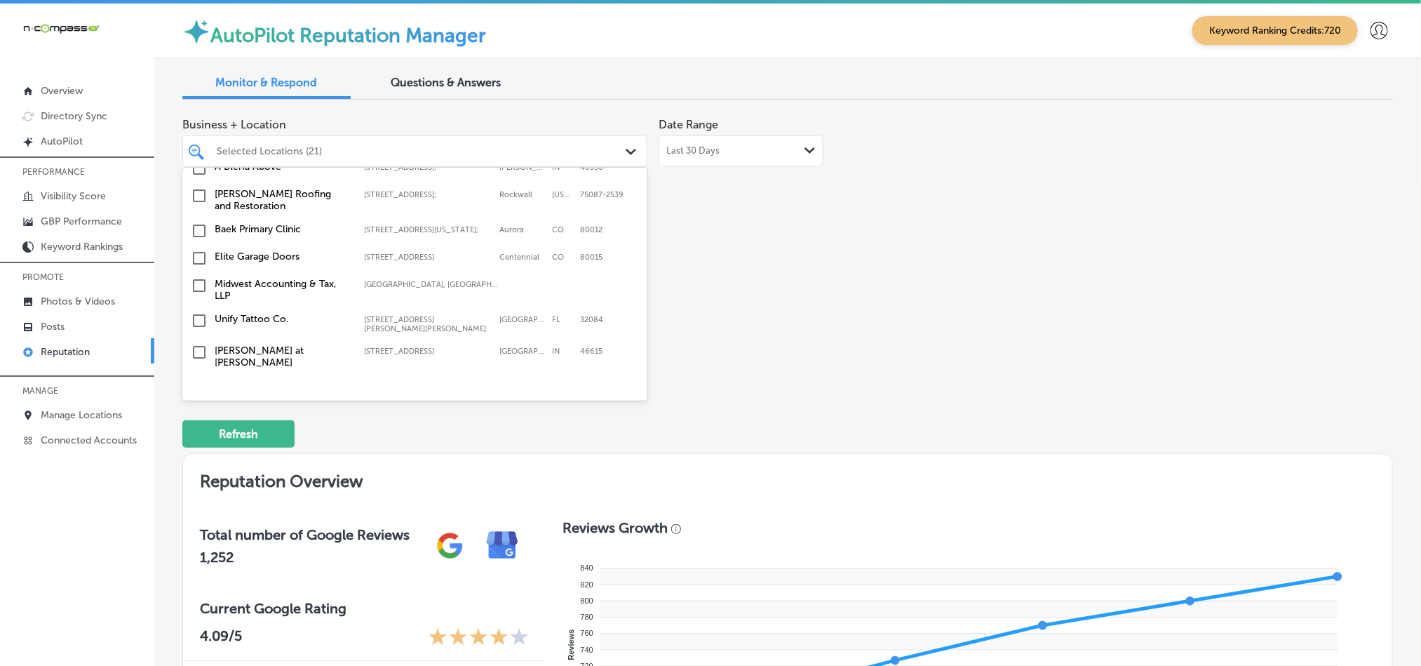
click at [198, 441] on input "checkbox" at bounding box center [199, 449] width 17 height 17
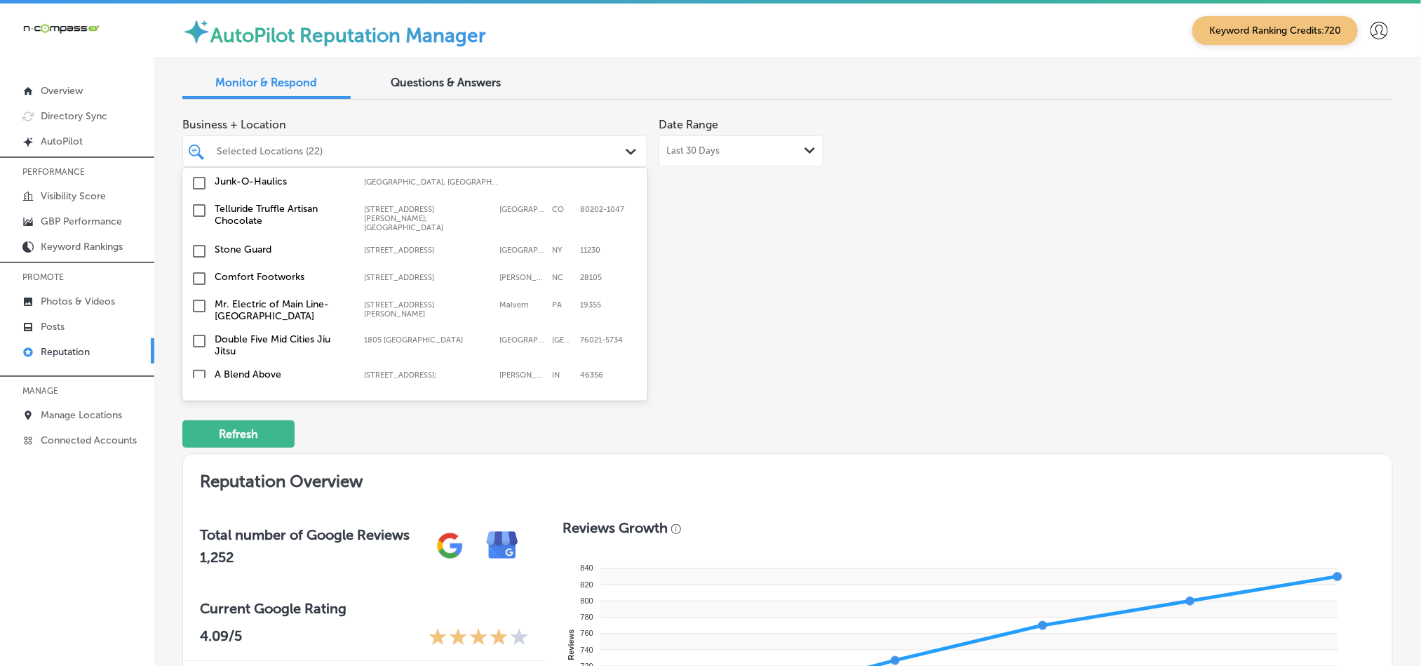
scroll to position [4225, 0]
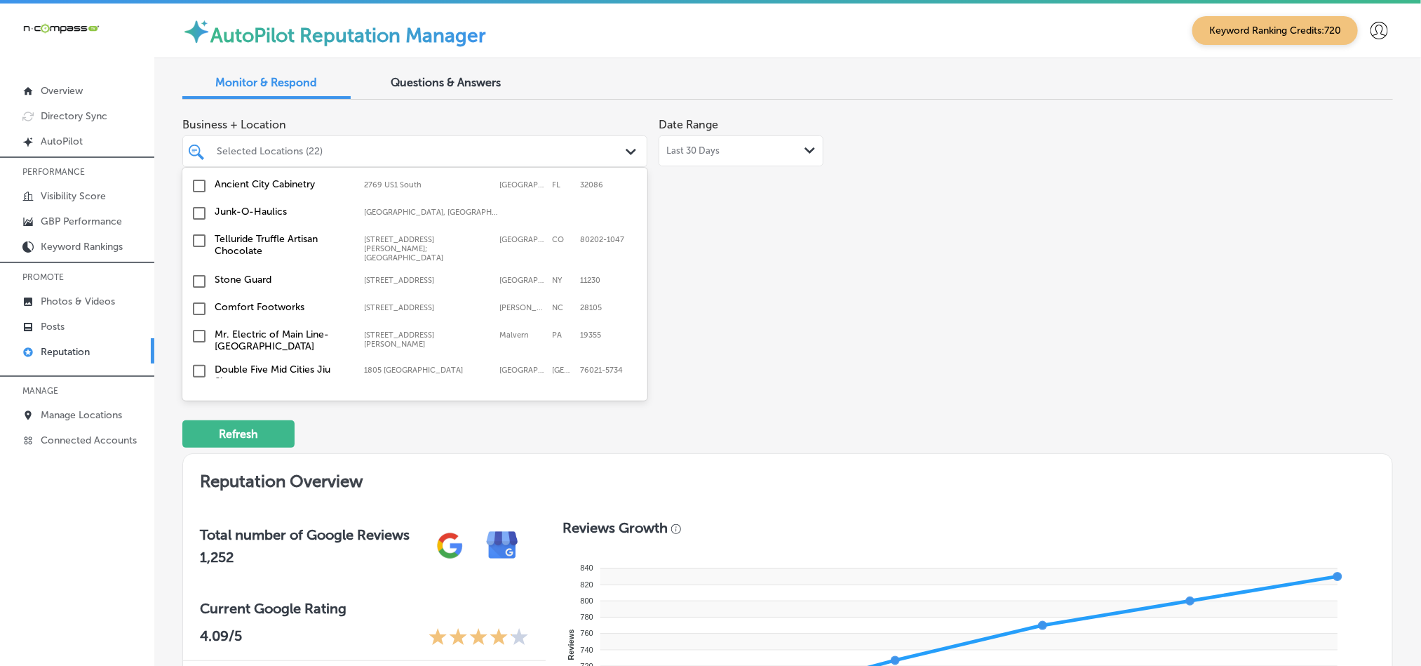
click at [196, 487] on input "checkbox" at bounding box center [199, 495] width 17 height 17
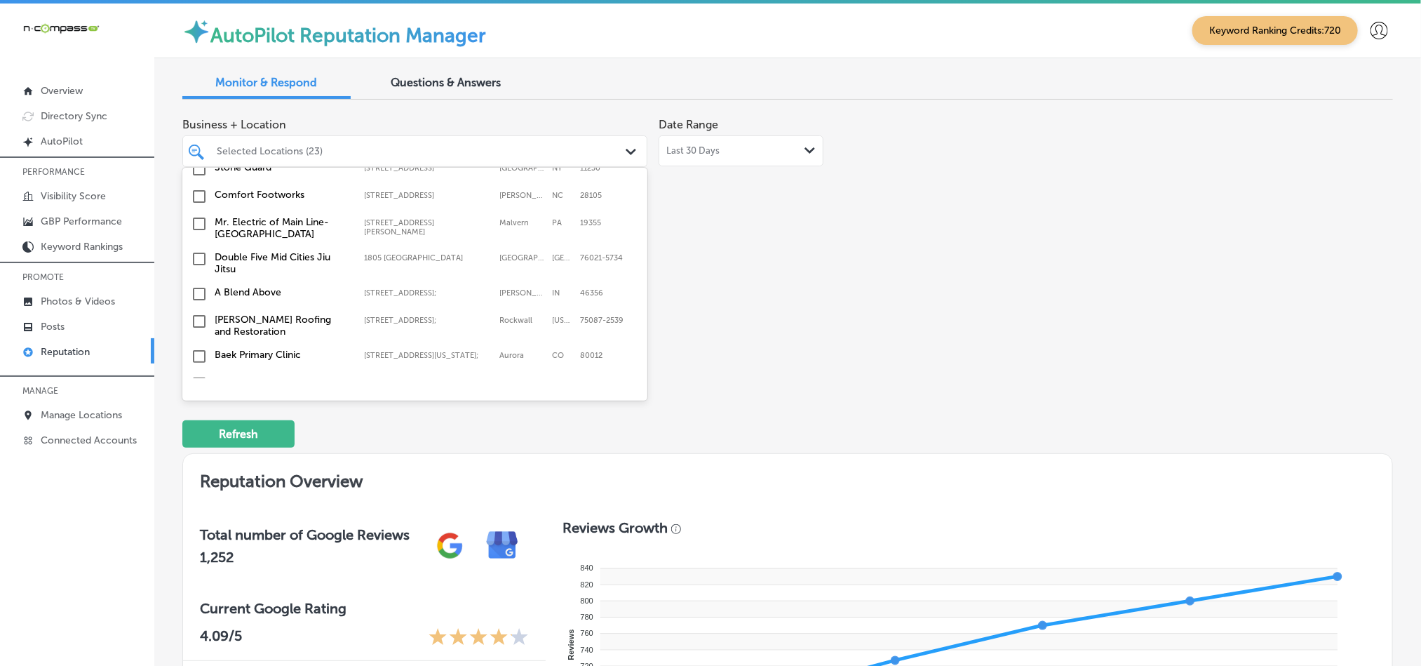
scroll to position [4294, 0]
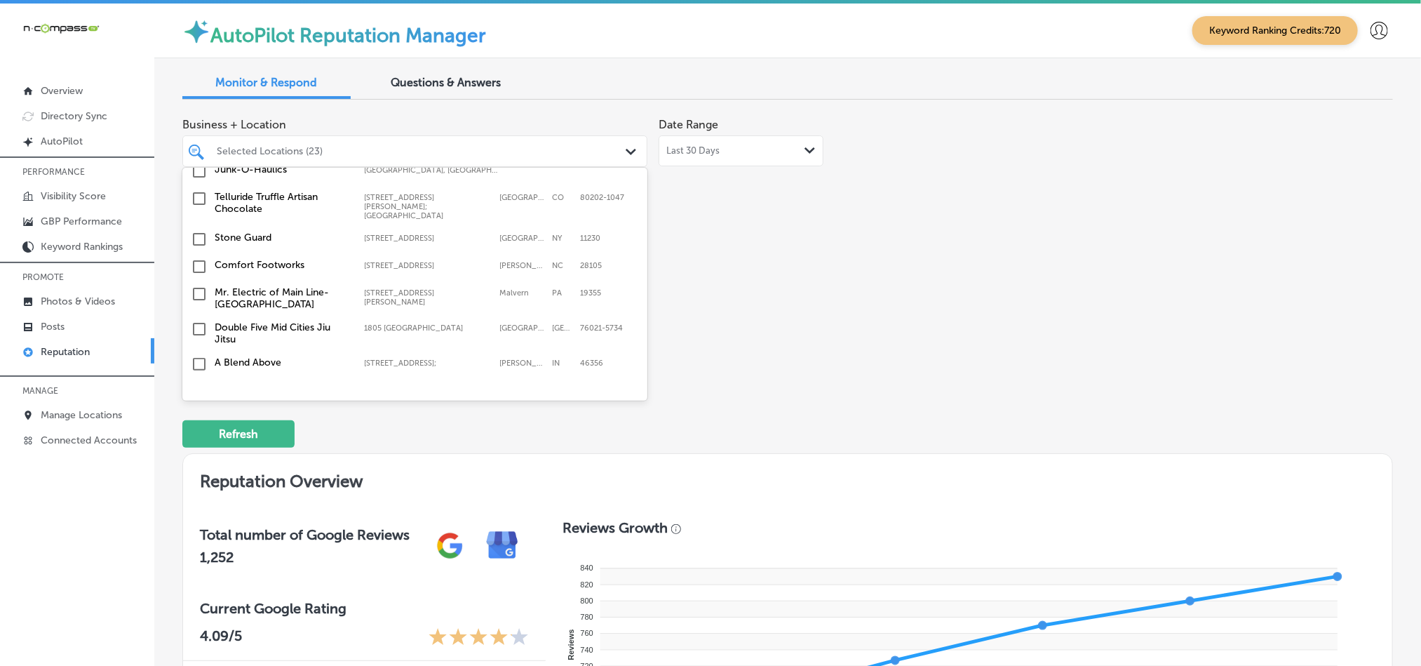
click at [200, 418] on input "checkbox" at bounding box center [199, 426] width 17 height 17
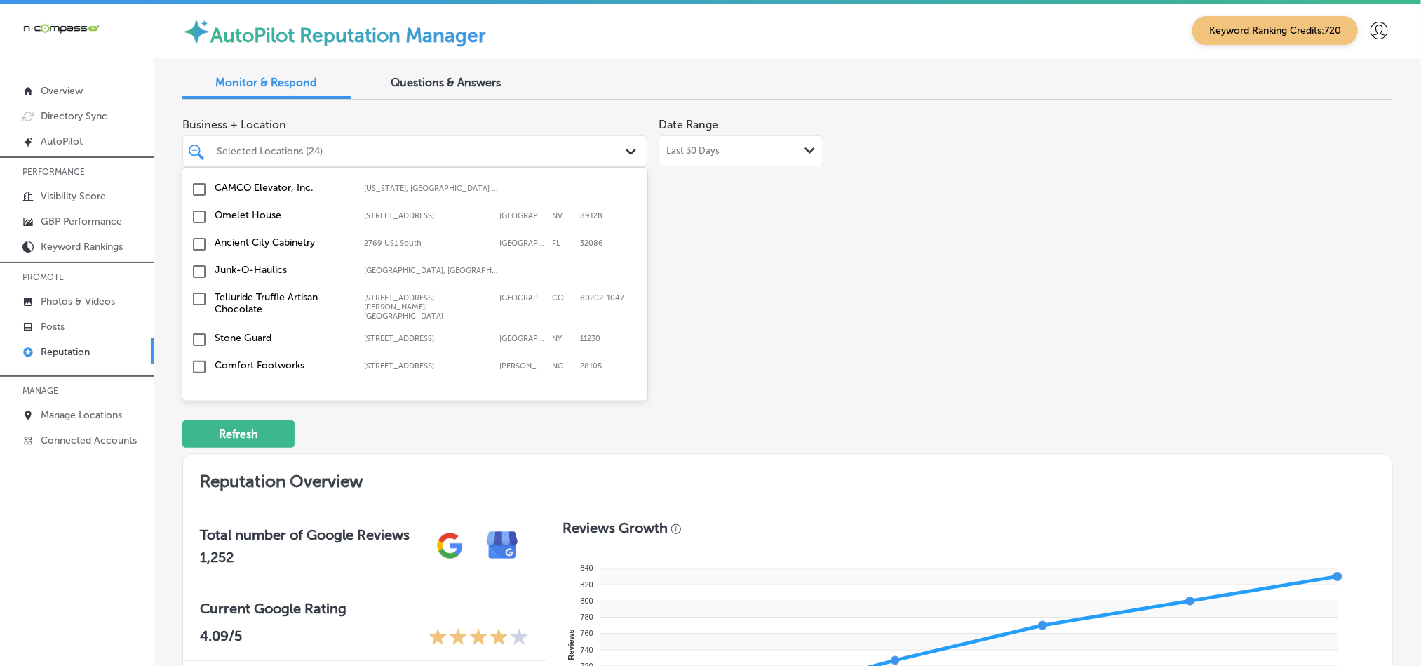
scroll to position [4189, 0]
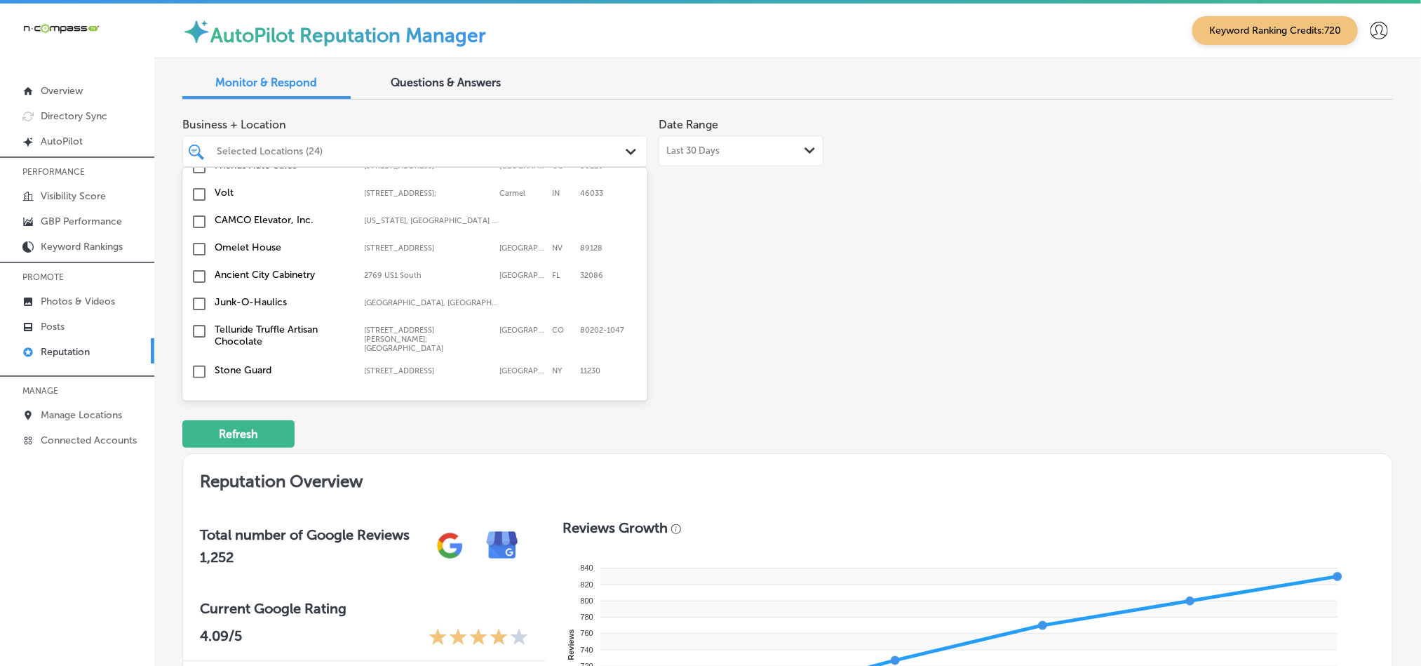
click at [202, 453] on input "checkbox" at bounding box center [199, 461] width 17 height 17
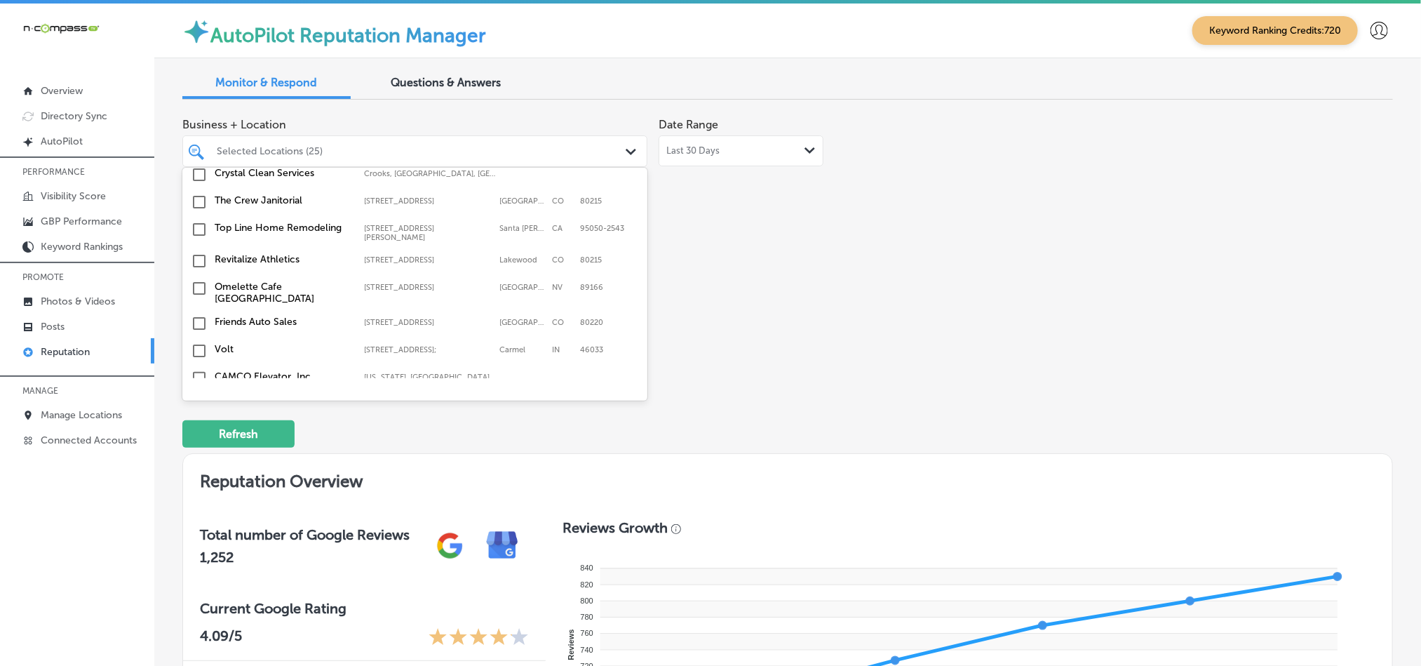
scroll to position [4049, 0]
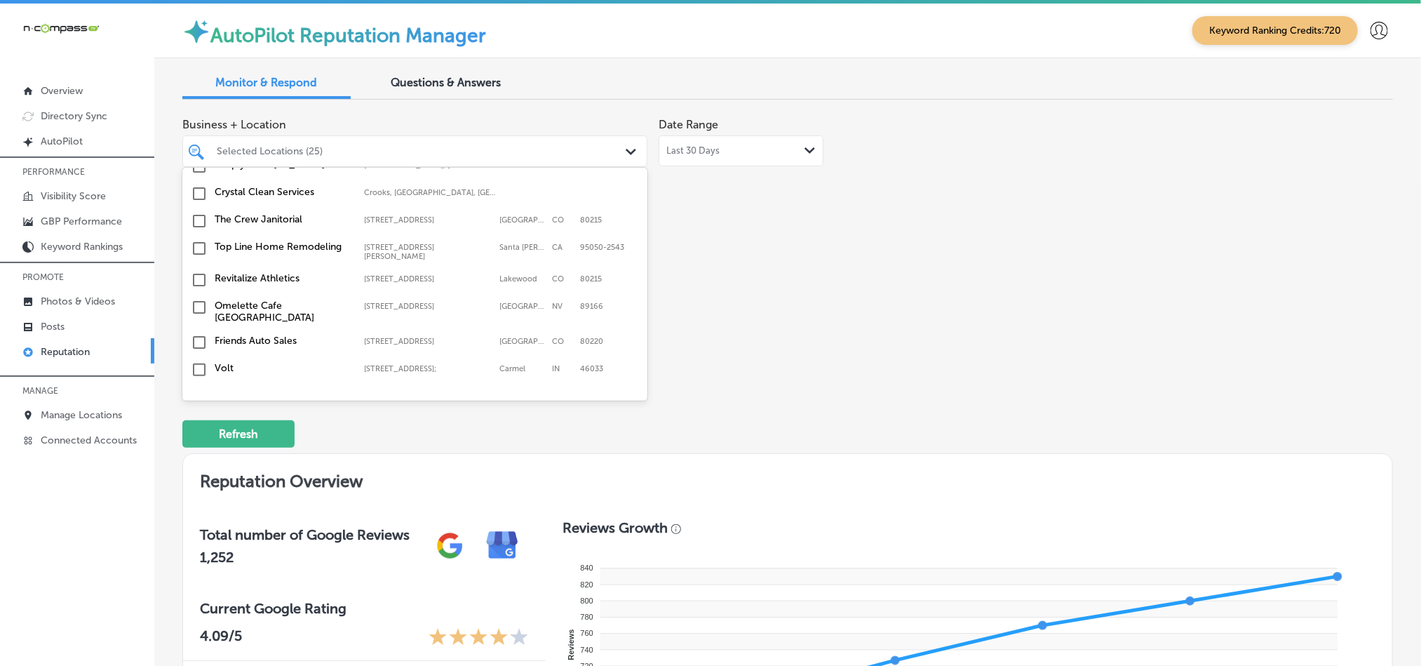
click at [200, 471] on input "checkbox" at bounding box center [199, 479] width 17 height 17
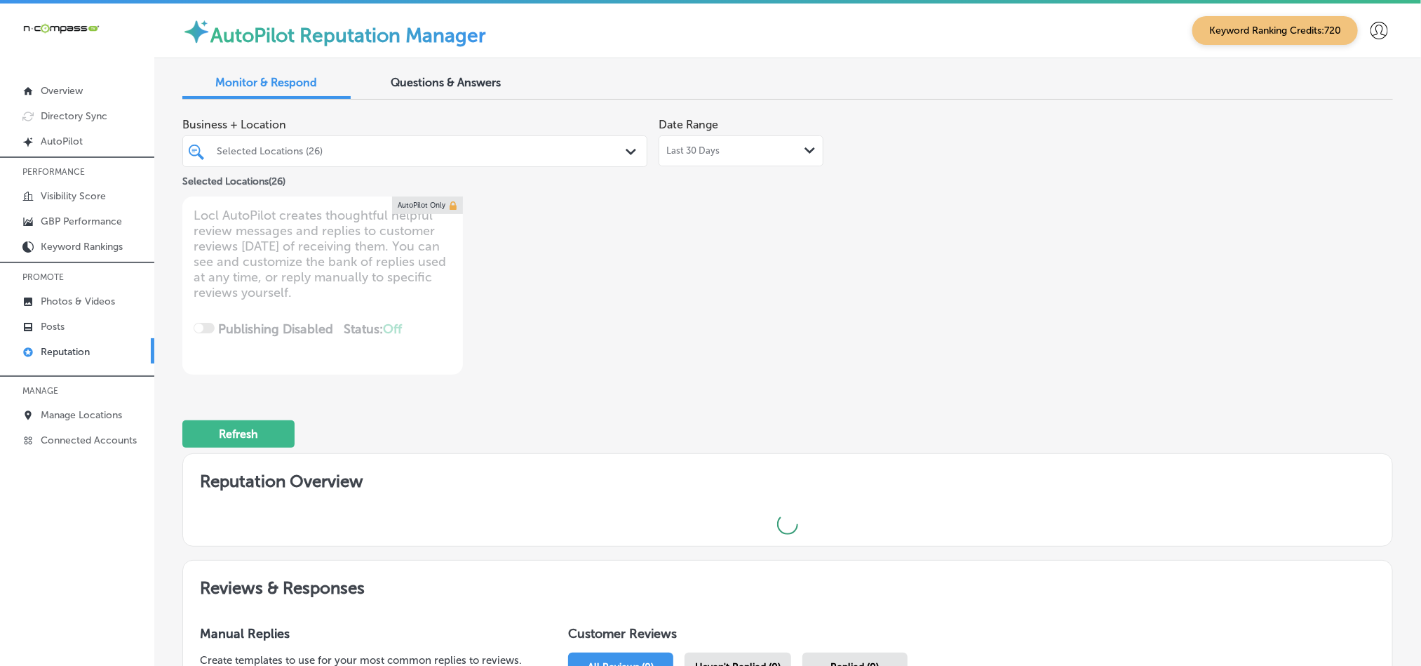
click at [497, 160] on div at bounding box center [394, 151] width 359 height 19
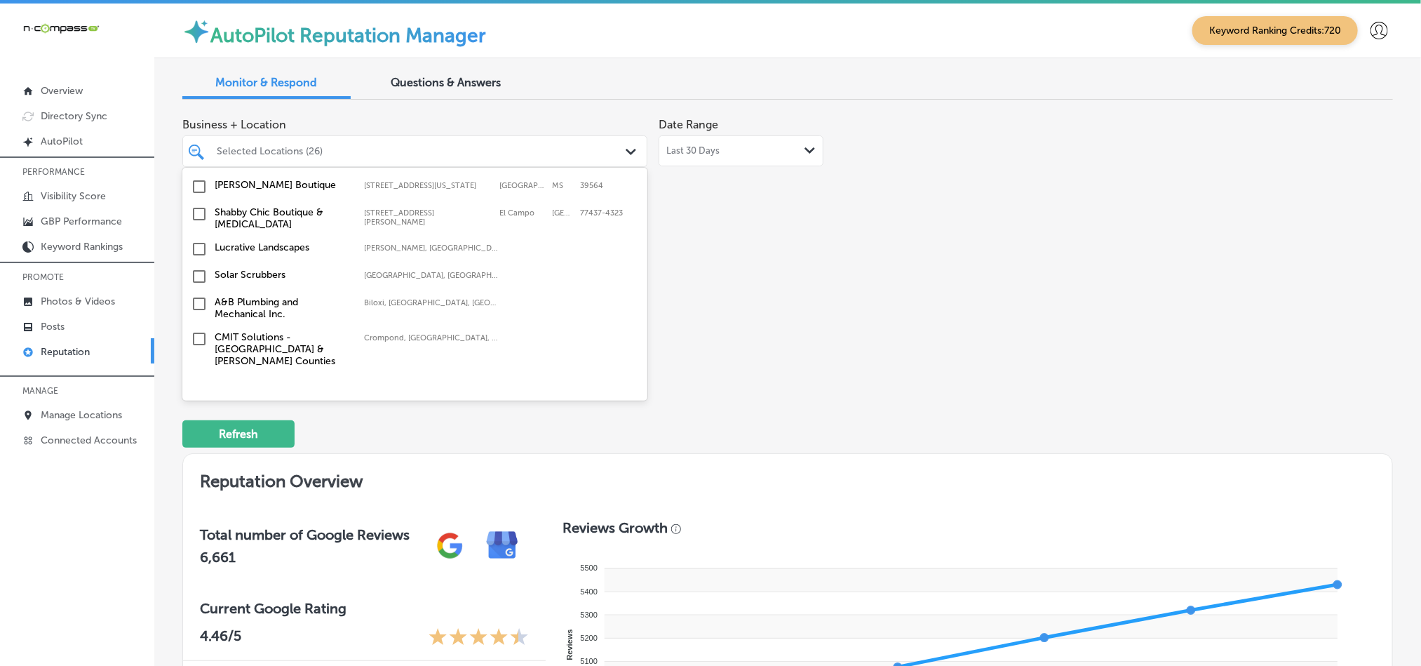
scroll to position [2384, 0]
click at [196, 295] on input "checkbox" at bounding box center [199, 303] width 17 height 17
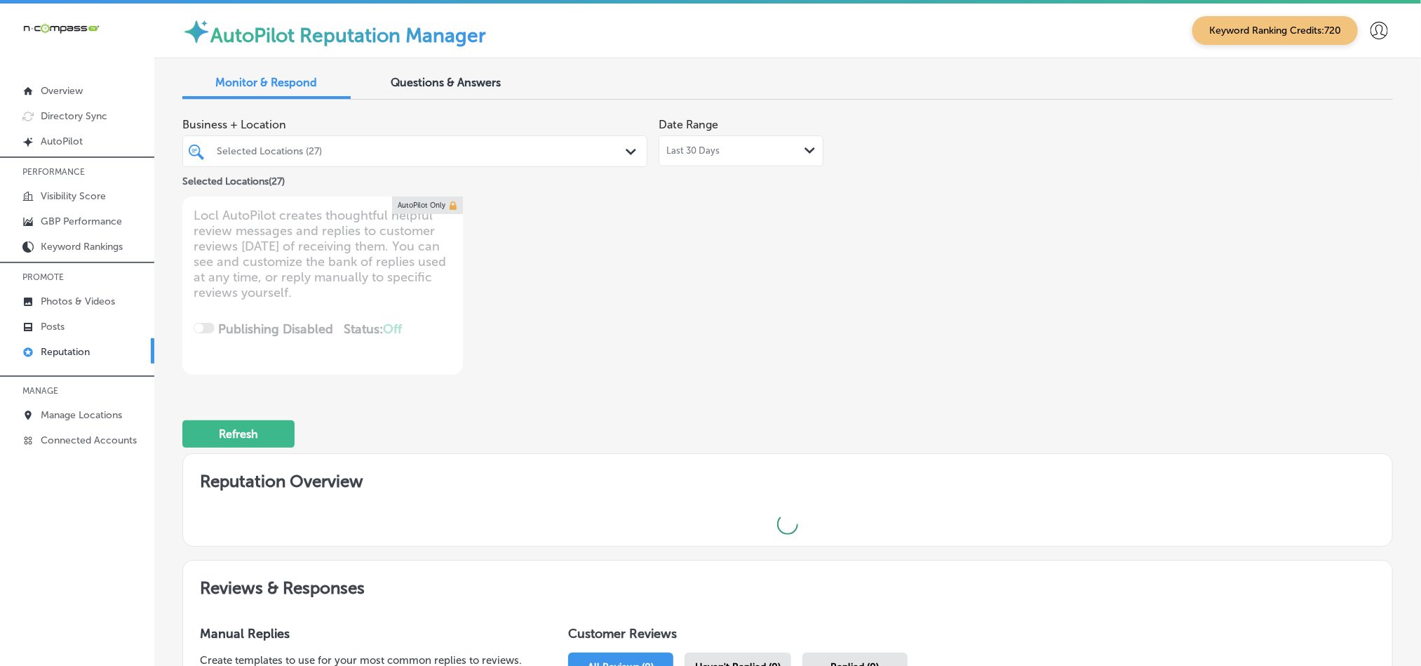
click at [548, 164] on div "Selected Locations (27) Path Created with Sketch." at bounding box center [414, 151] width 465 height 32
drag, startPoint x: 547, startPoint y: 149, endPoint x: 524, endPoint y: 154, distance: 23.5
click at [546, 149] on div "Selected Locations (27)" at bounding box center [422, 151] width 410 height 12
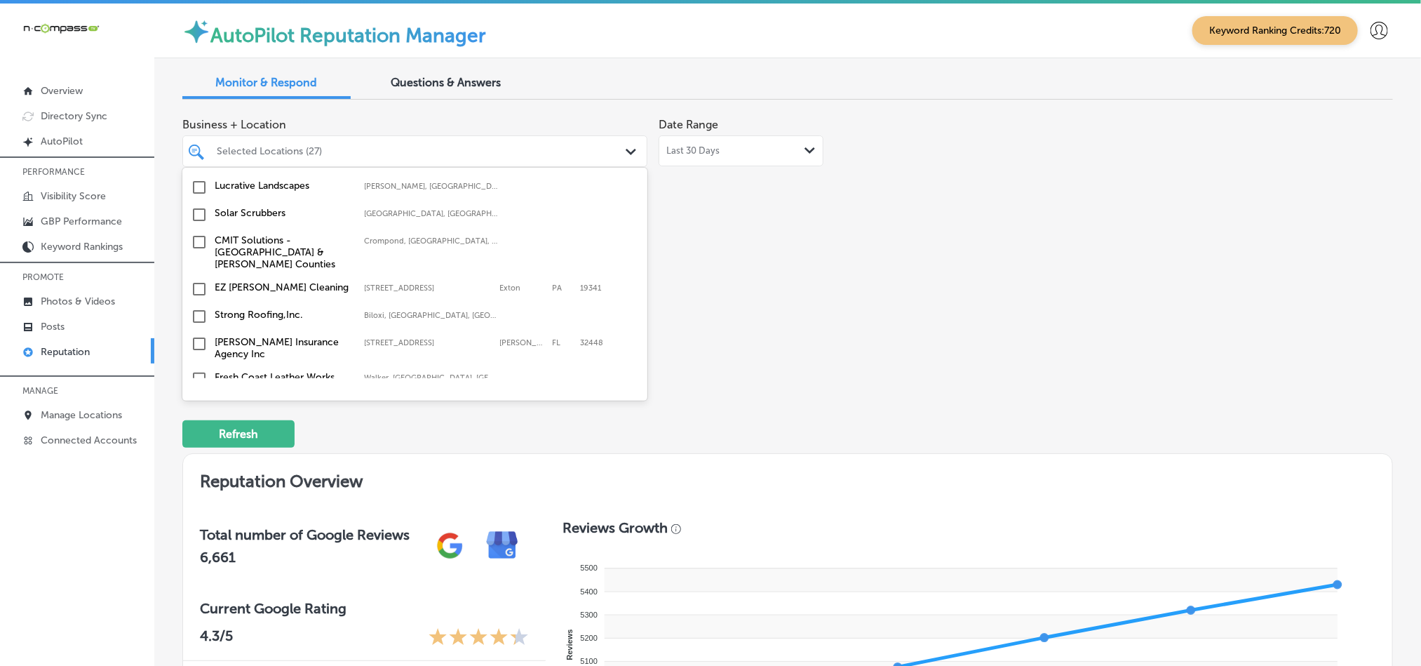
scroll to position [2490, 0]
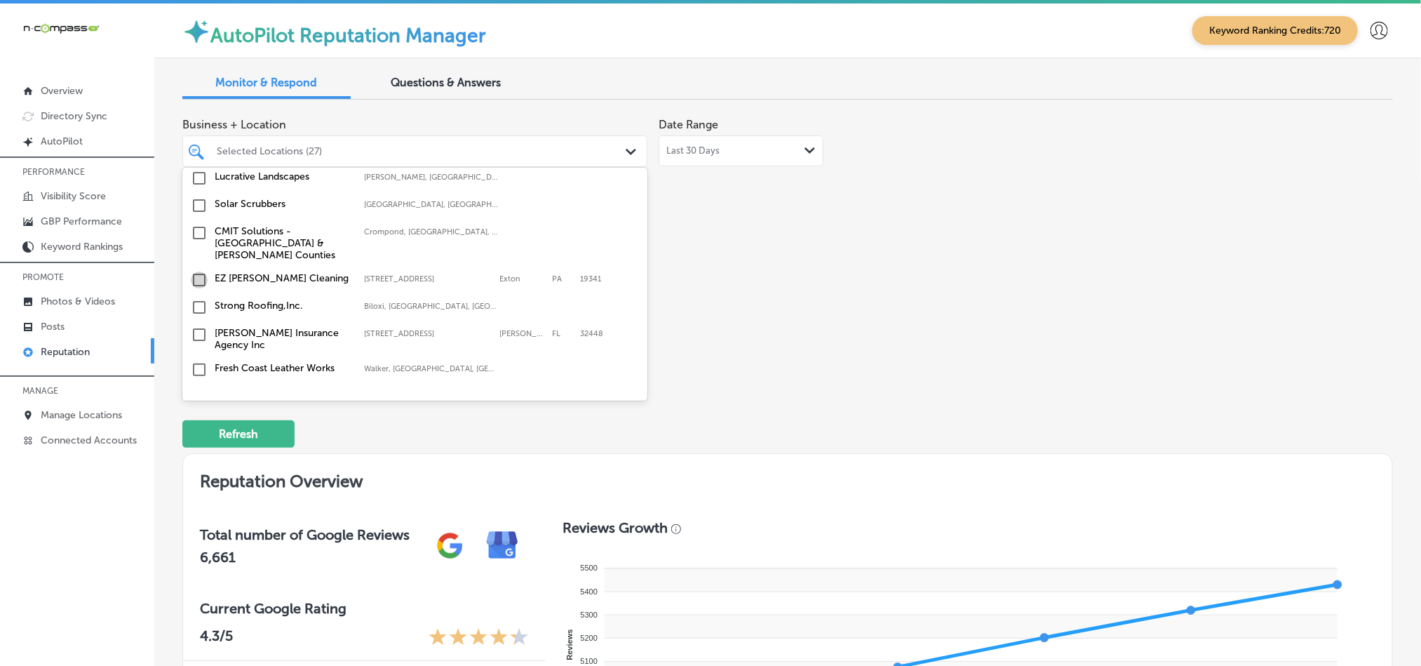
click at [200, 271] on input "checkbox" at bounding box center [199, 279] width 17 height 17
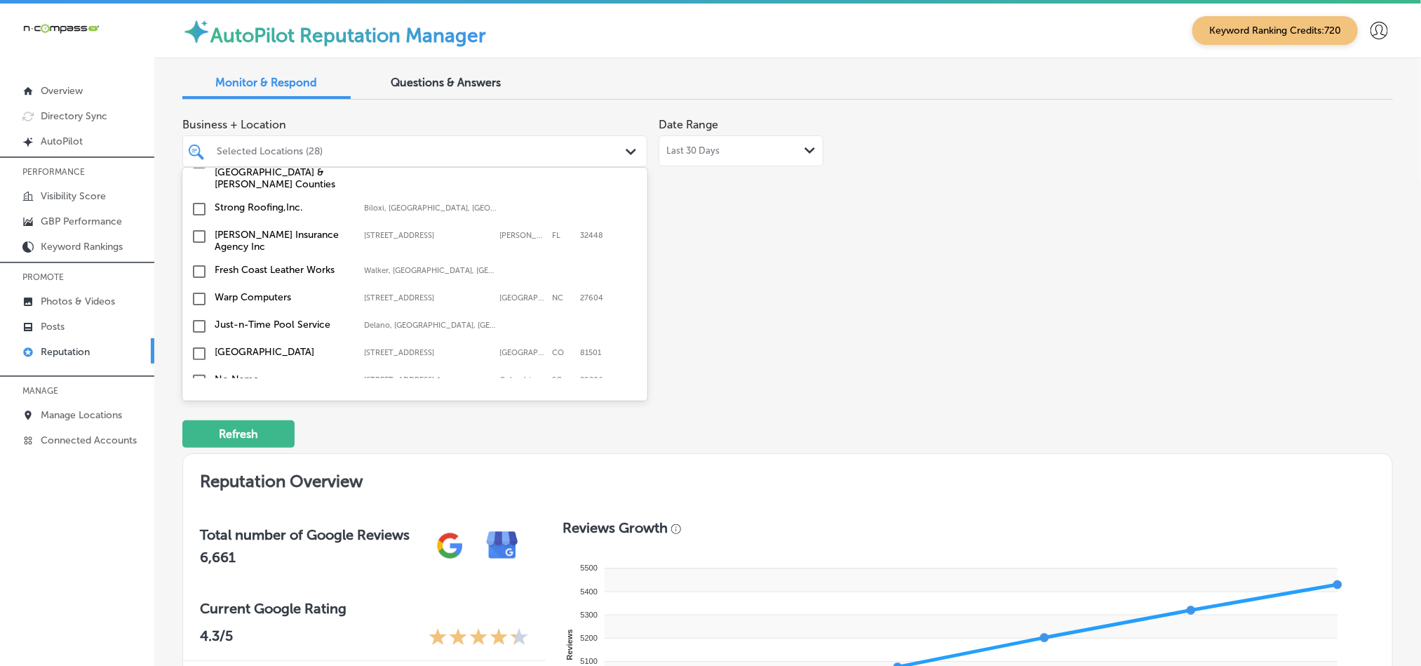
scroll to position [2559, 0]
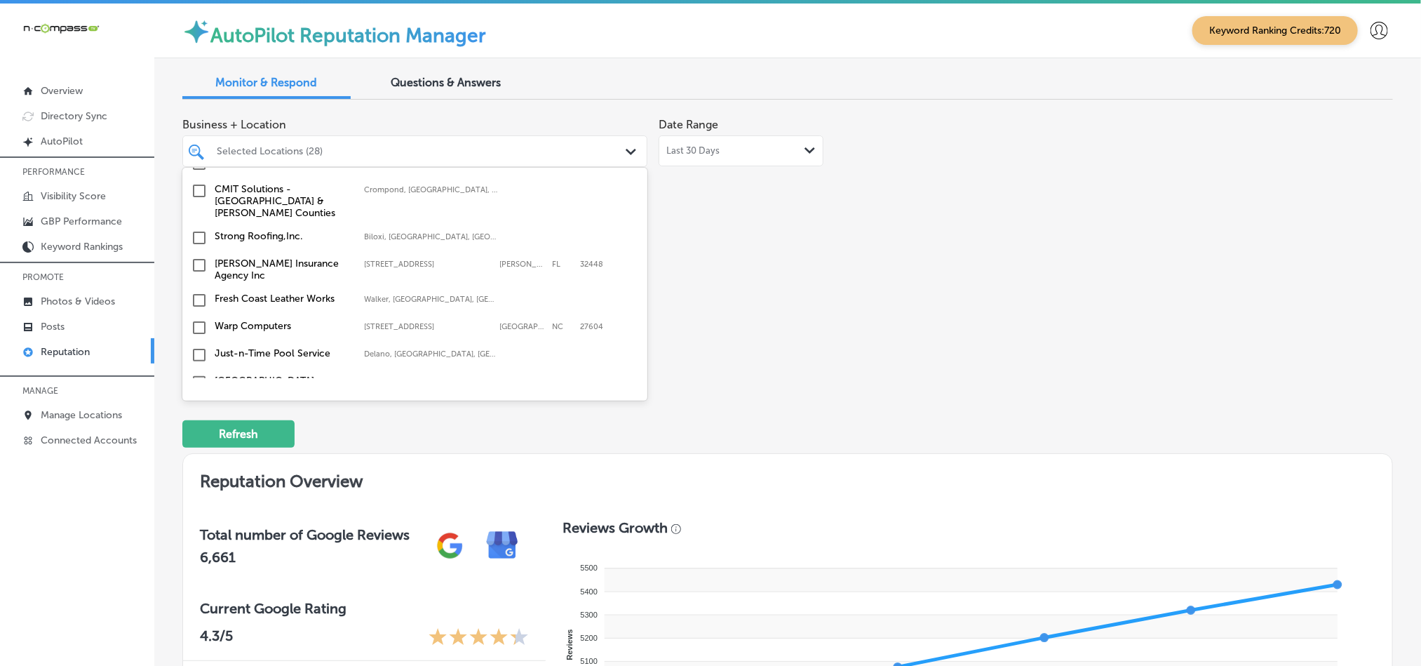
click at [196, 346] on input "checkbox" at bounding box center [199, 354] width 17 height 17
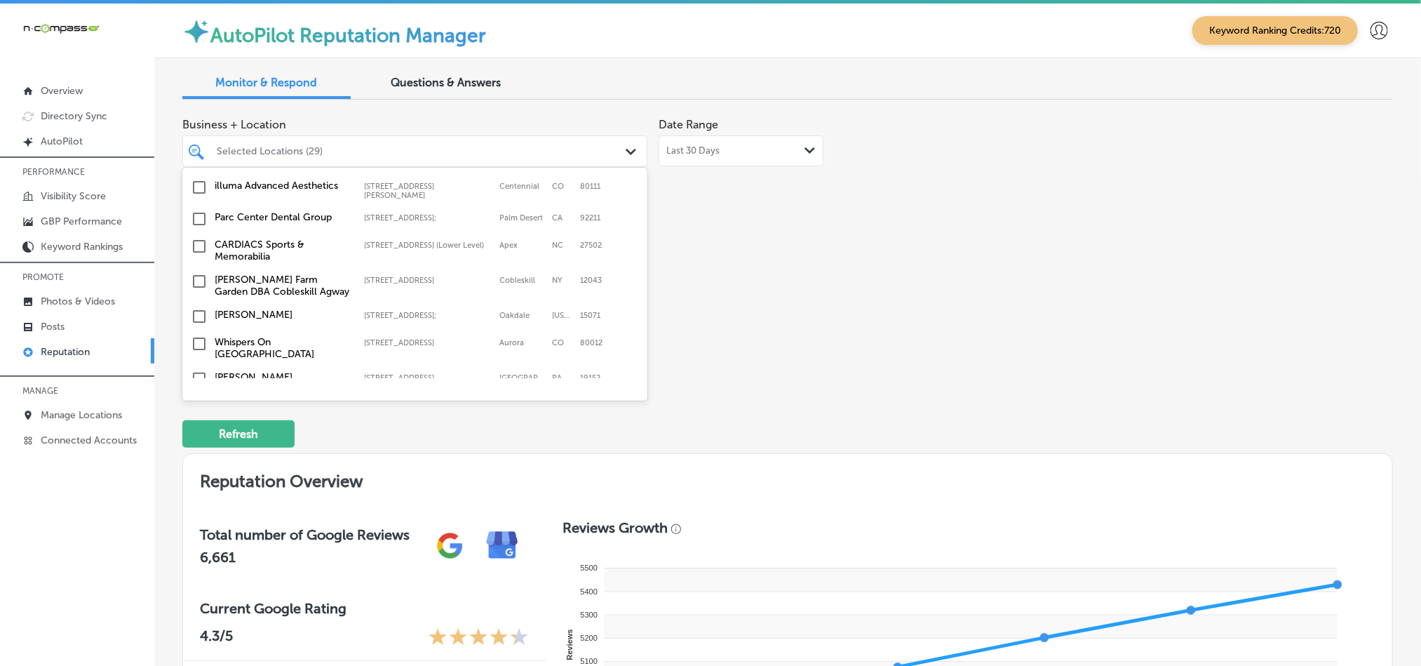
scroll to position [3752, 0]
click at [198, 372] on input "checkbox" at bounding box center [199, 380] width 17 height 17
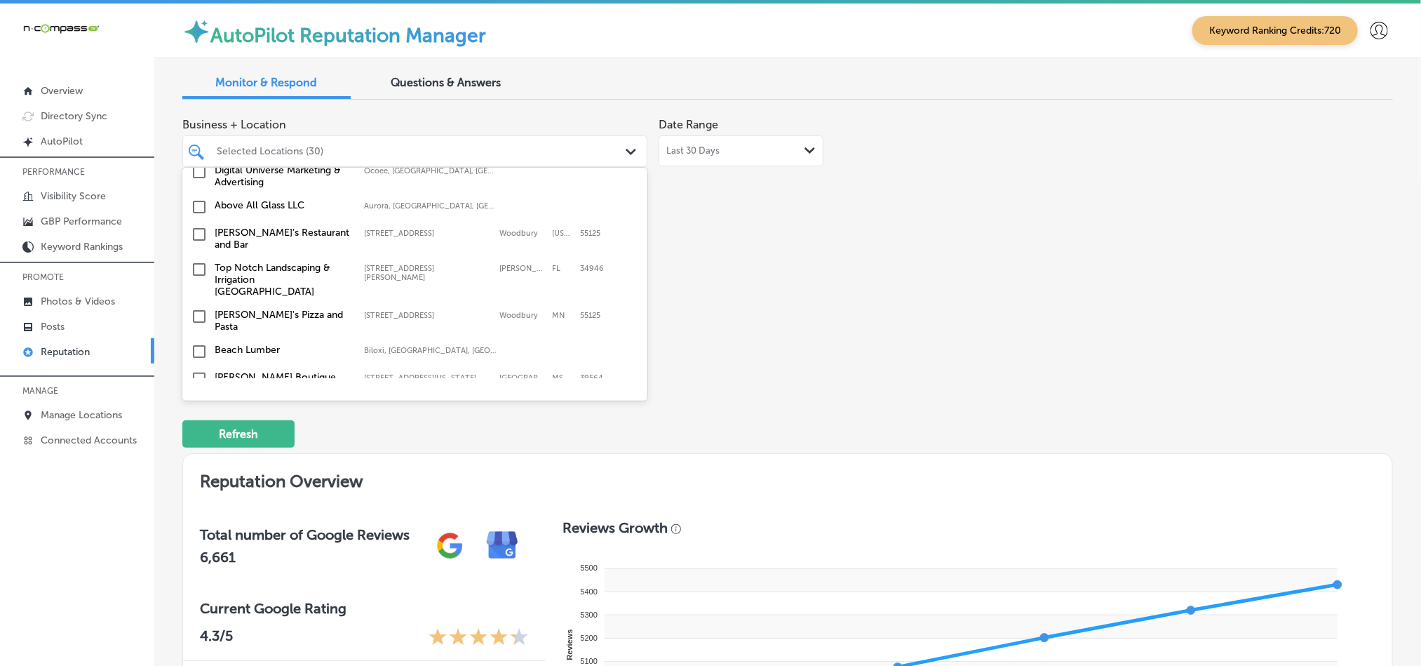
scroll to position [2314, 0]
click at [196, 263] on input "checkbox" at bounding box center [199, 271] width 17 height 17
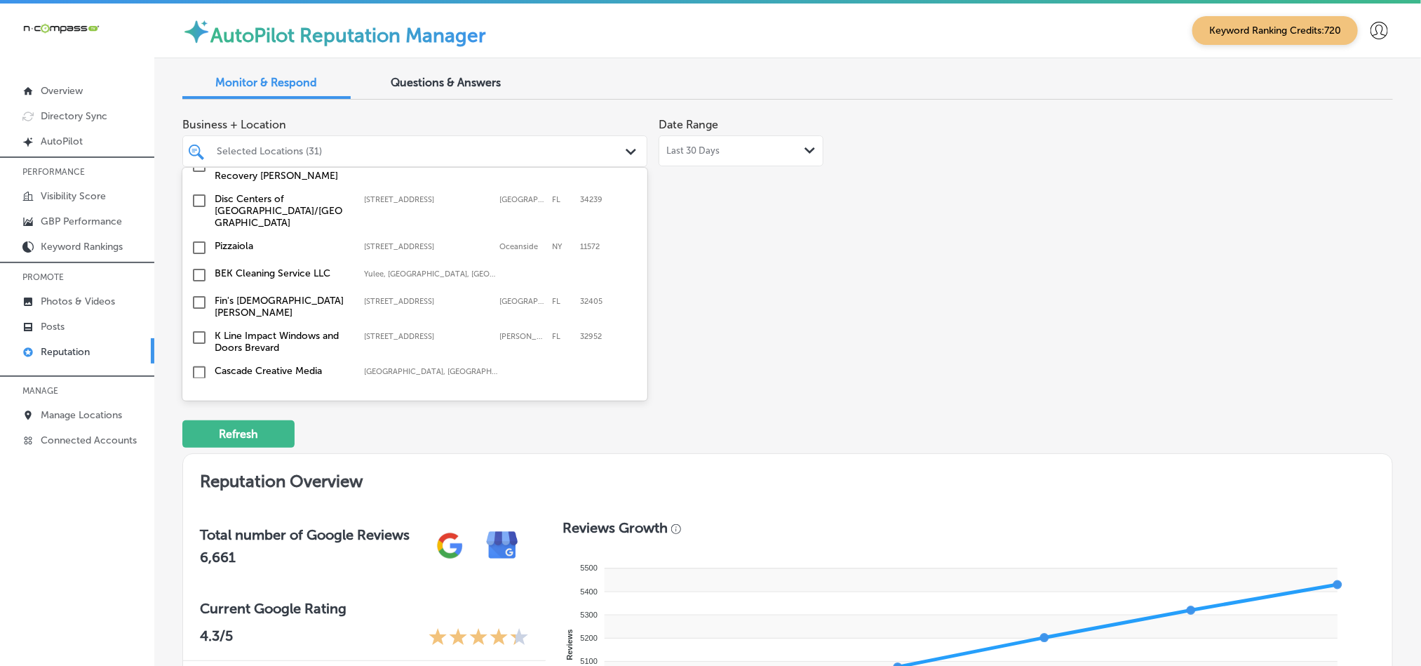
scroll to position [2910, 0]
click at [198, 292] on input "checkbox" at bounding box center [199, 300] width 17 height 17
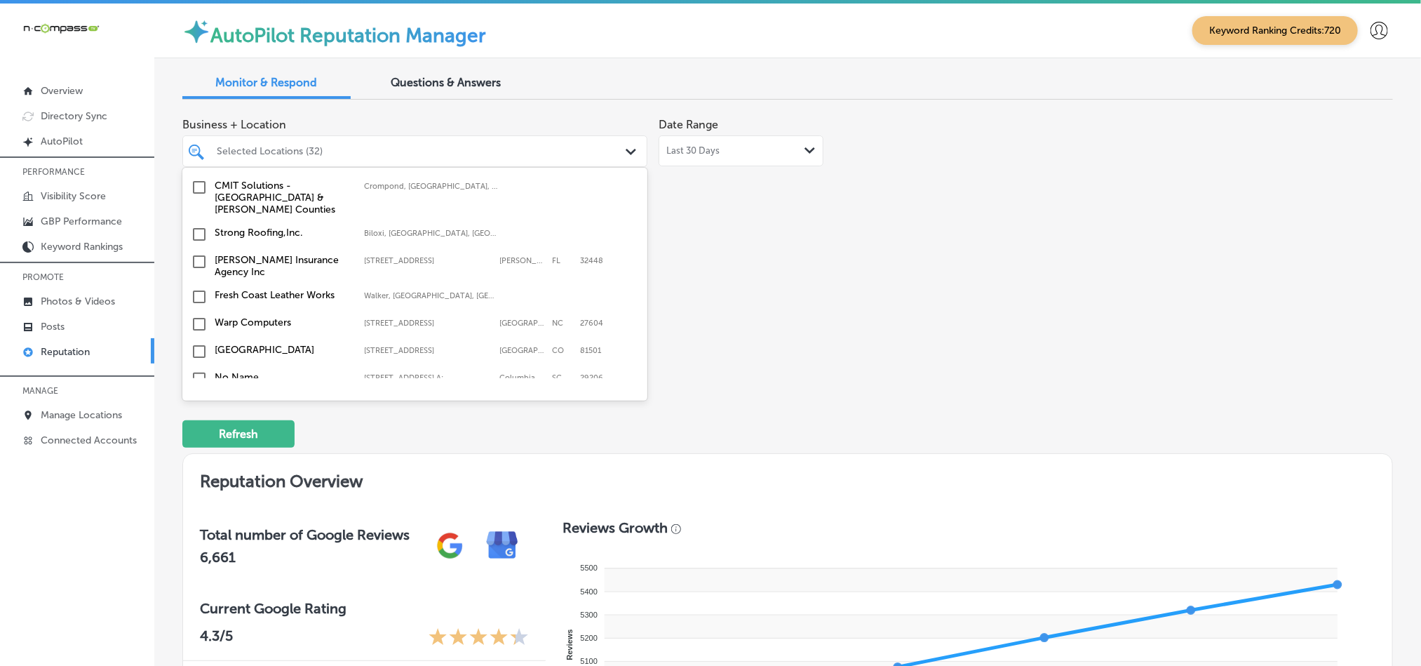
scroll to position [2700, 0]
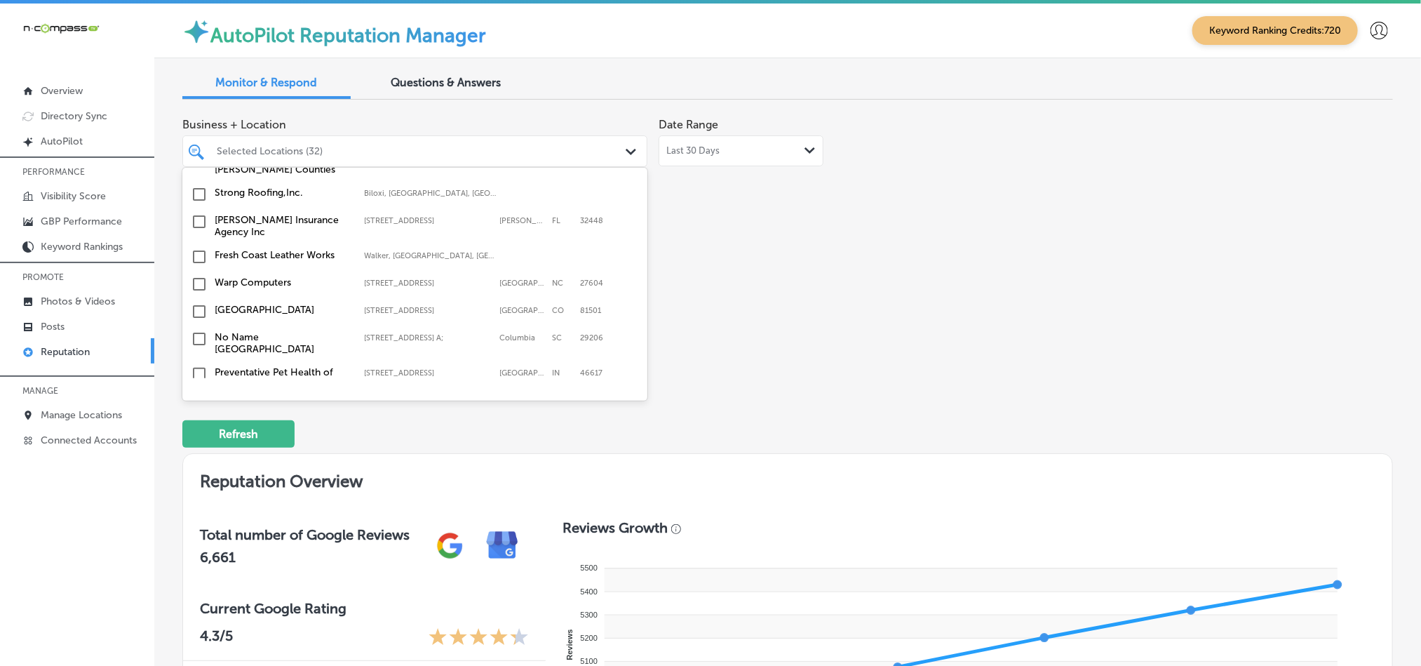
click at [196, 303] on input "checkbox" at bounding box center [199, 311] width 17 height 17
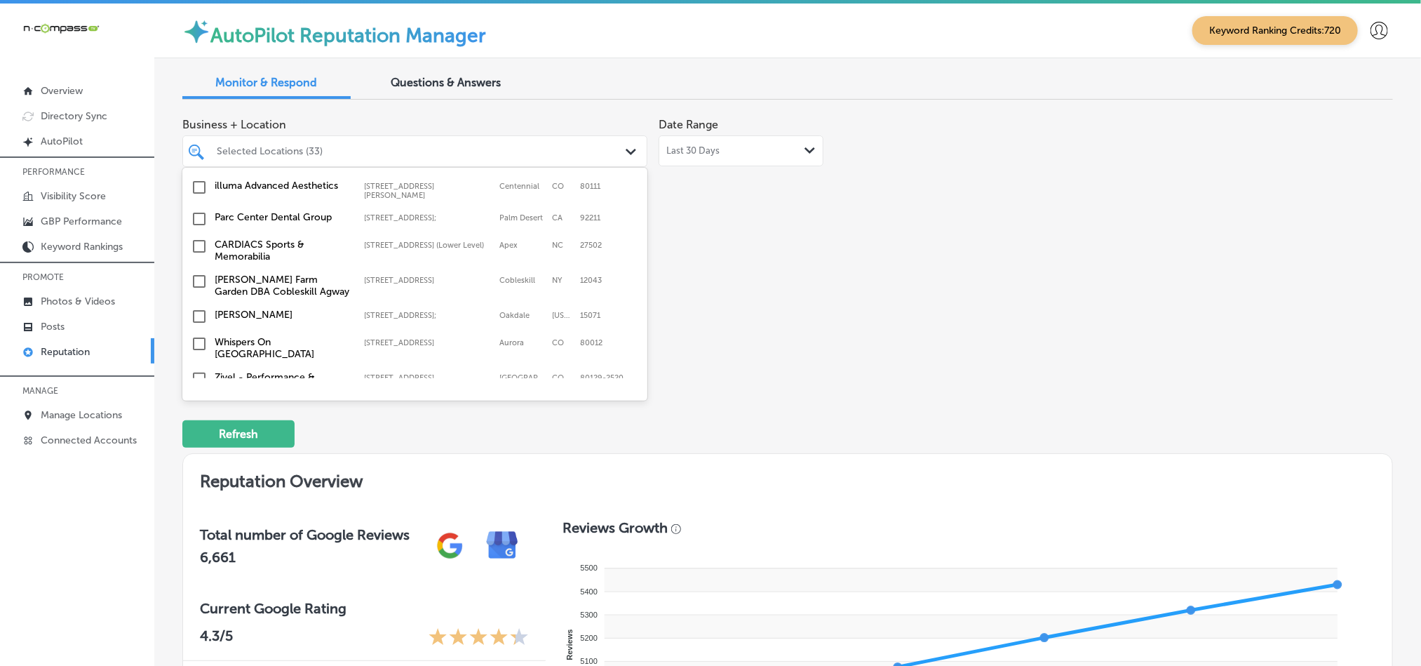
scroll to position [3787, 0]
click at [198, 337] on input "checkbox" at bounding box center [199, 345] width 17 height 17
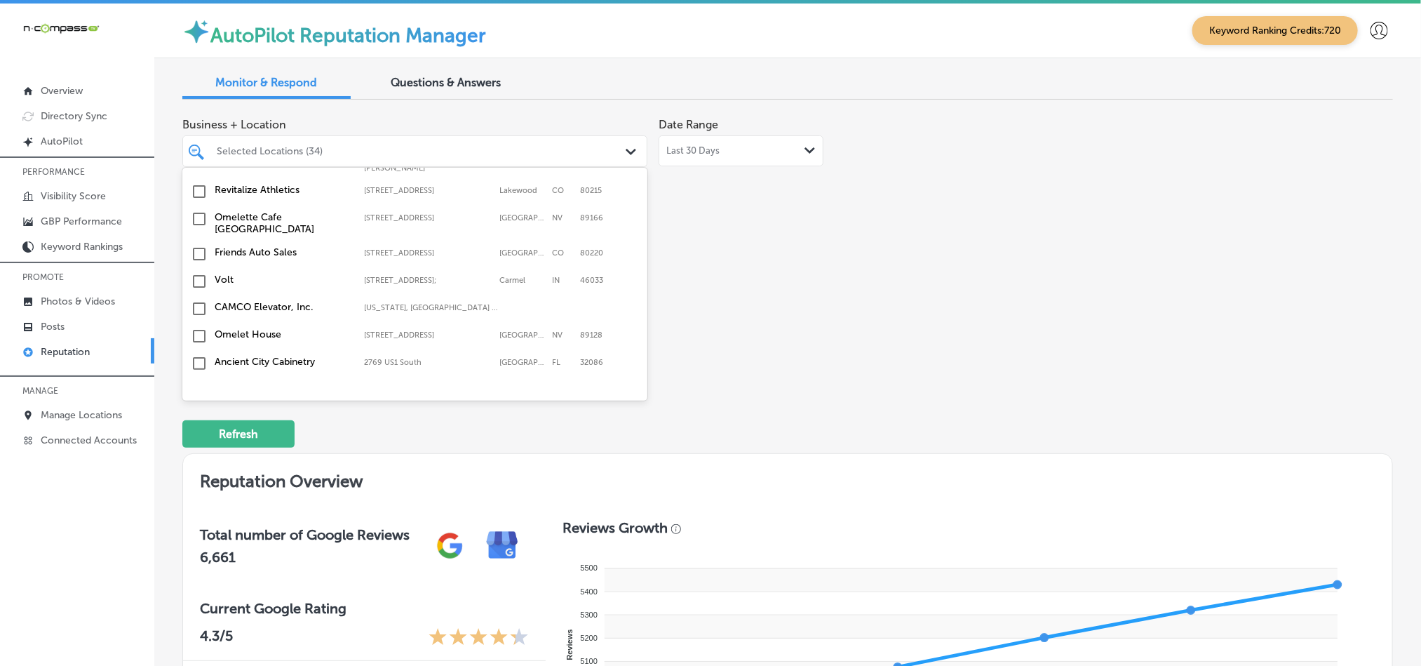
scroll to position [4154, 0]
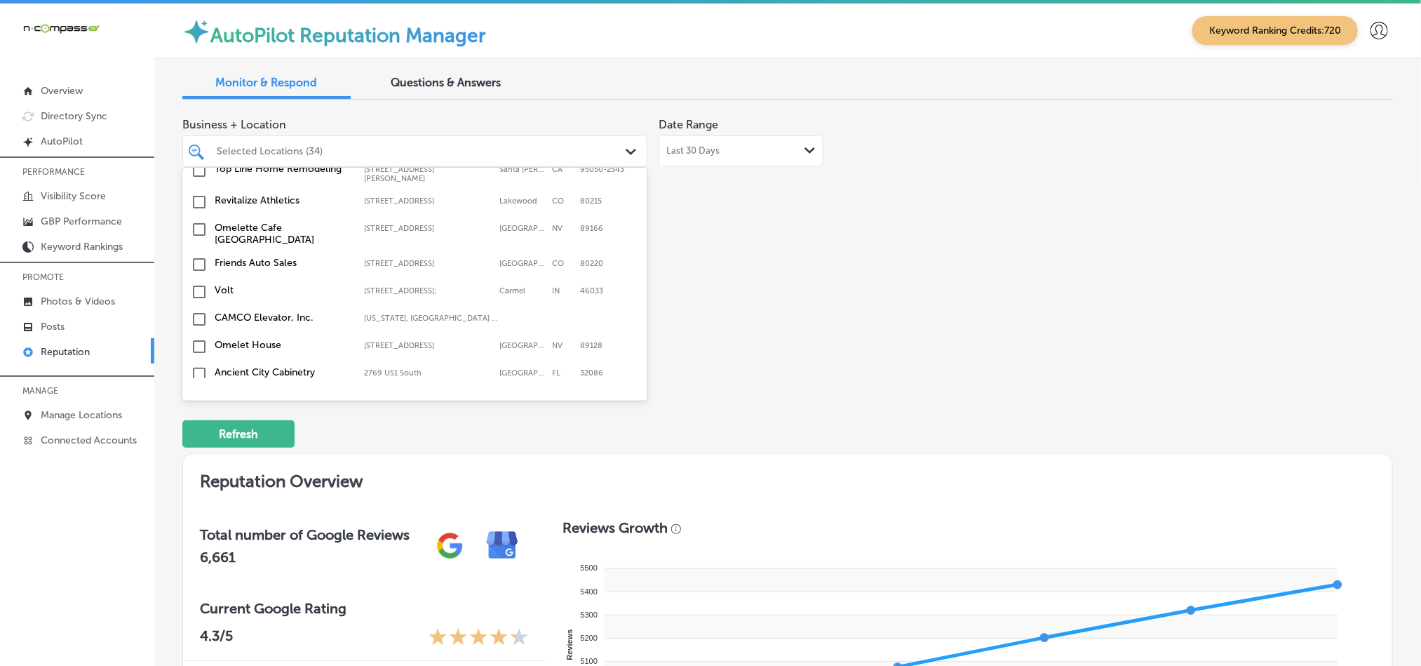
click at [196, 461] on input "checkbox" at bounding box center [199, 469] width 17 height 17
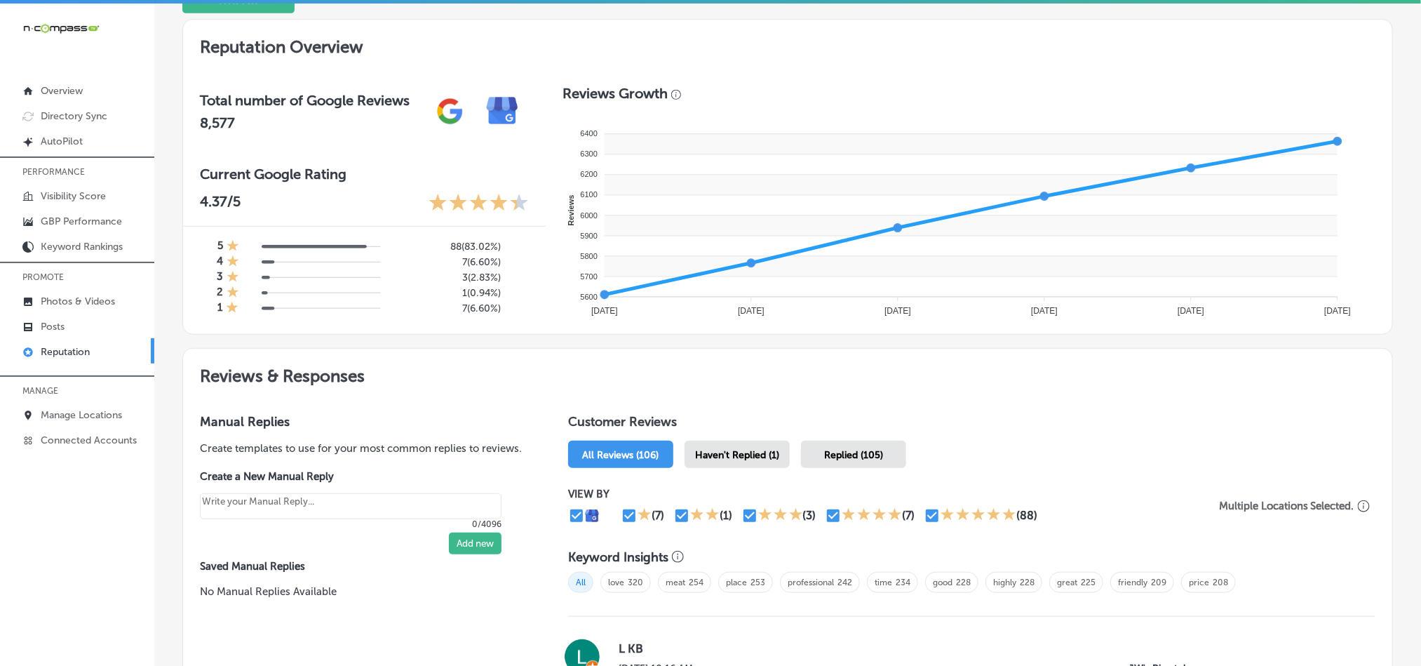
scroll to position [526, 0]
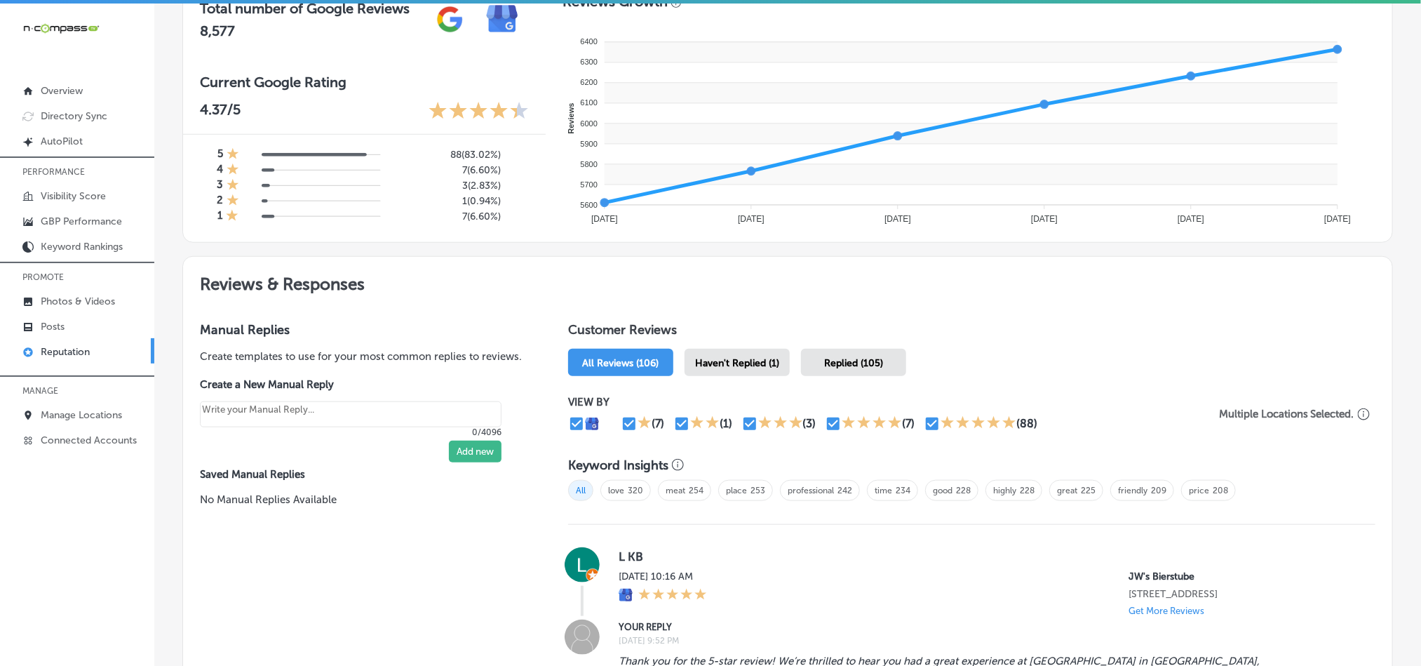
click at [745, 350] on div "Haven't Replied (1)" at bounding box center [736, 362] width 105 height 27
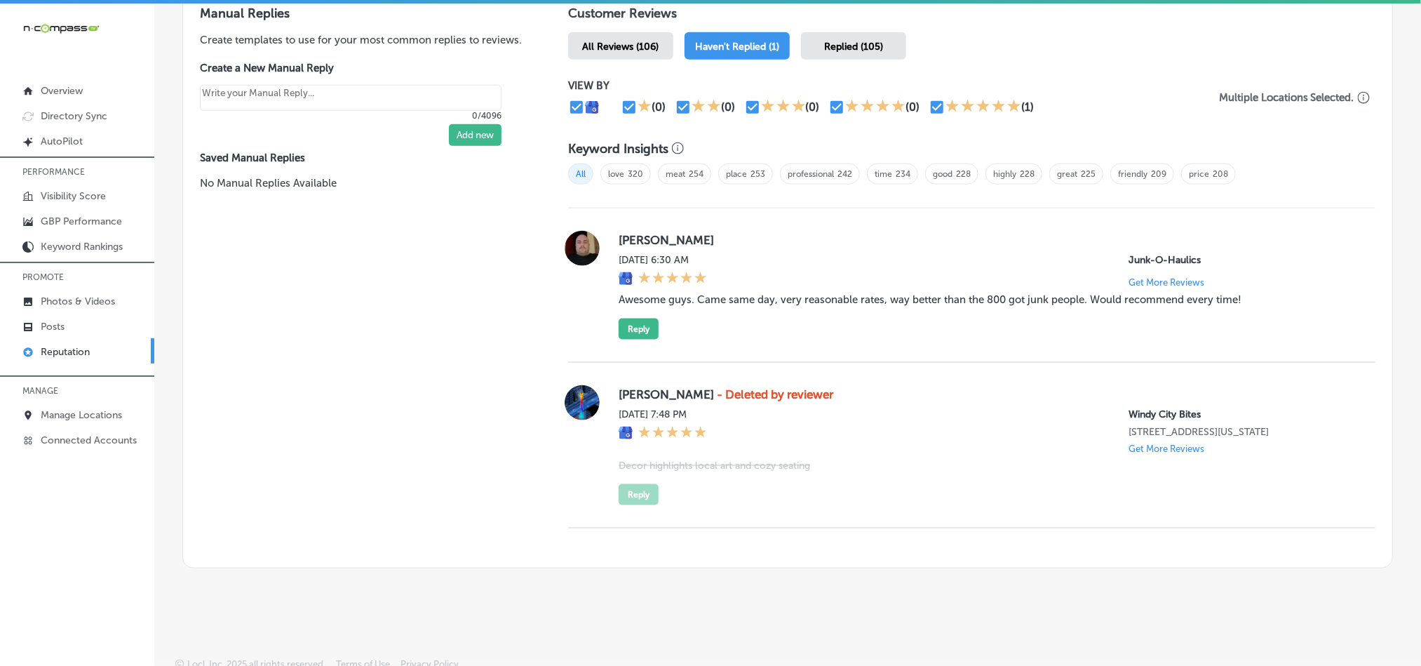
scroll to position [849, 0]
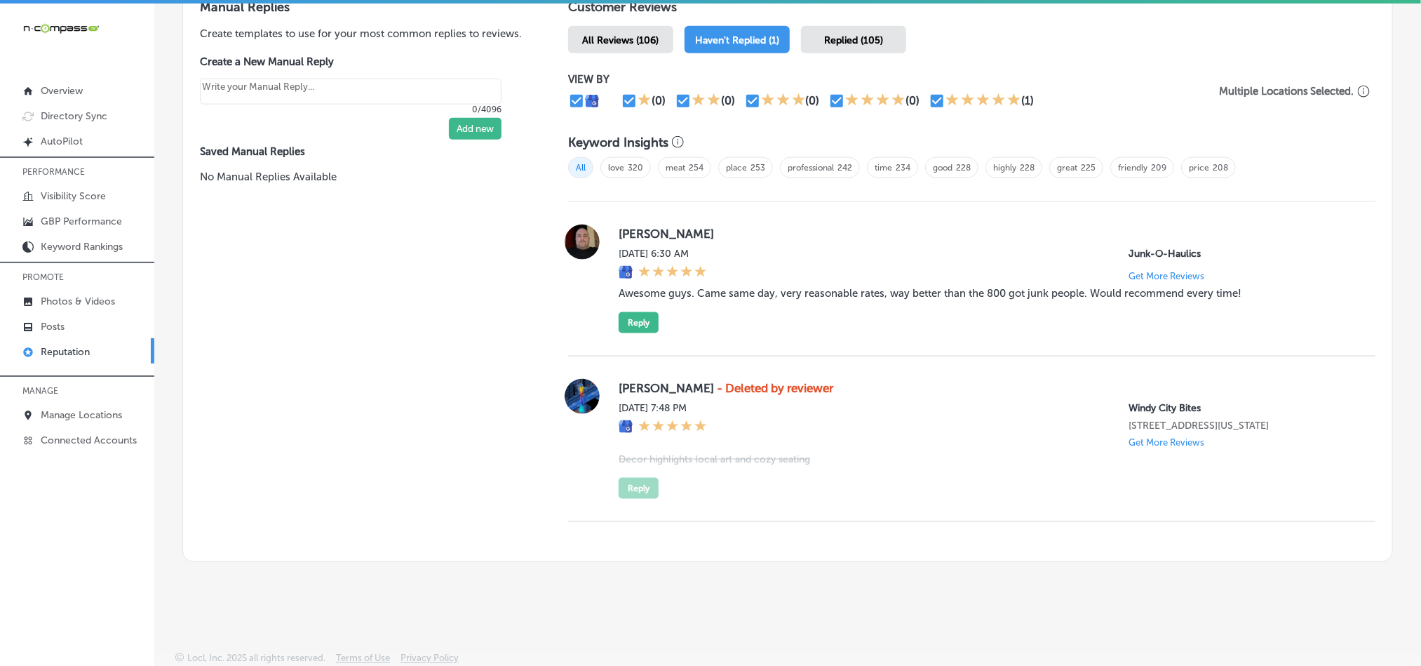
drag, startPoint x: 711, startPoint y: 287, endPoint x: 657, endPoint y: 269, distance: 56.8
click at [711, 287] on blockquote "Awesome guys. Came same day, very reasonable rates, way better than the 800 got…" at bounding box center [986, 293] width 734 height 13
drag, startPoint x: 609, startPoint y: 222, endPoint x: 692, endPoint y: 222, distance: 83.5
click at [692, 224] on div "[PERSON_NAME][DATE] 6:30 AM Junk-O-Haulics Get More Reviews Awesome guys. Came …" at bounding box center [971, 278] width 807 height 109
copy label "[PERSON_NAME]"
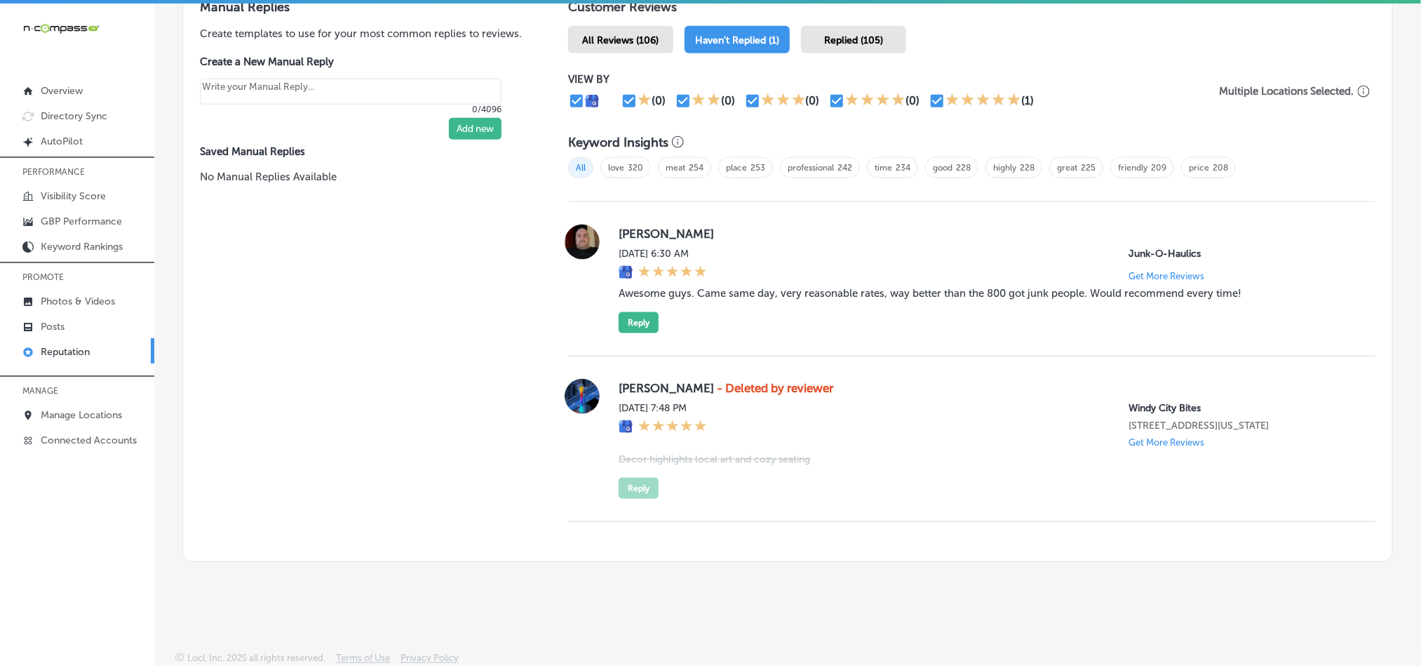
click at [762, 287] on blockquote "Awesome guys. Came same day, very reasonable rates, way better than the 800 got…" at bounding box center [986, 293] width 734 height 13
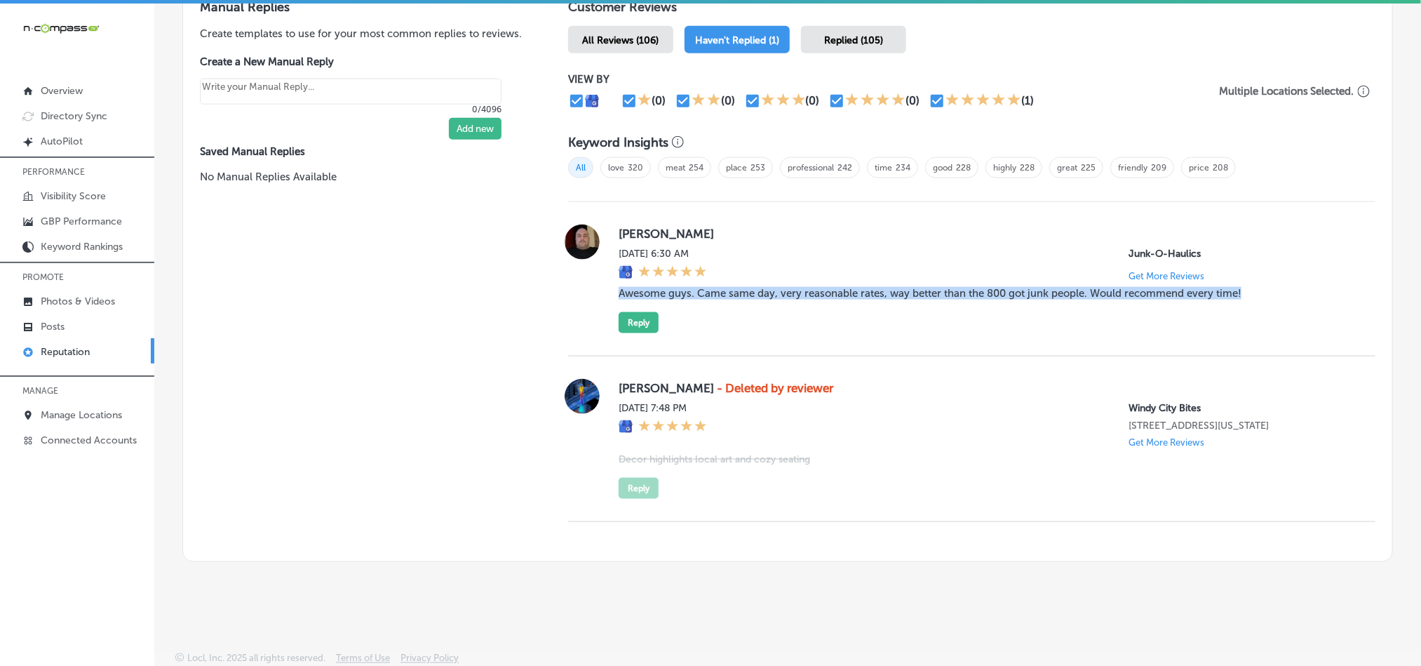
drag, startPoint x: 606, startPoint y: 287, endPoint x: 1256, endPoint y: 306, distance: 650.4
click at [1256, 306] on div "[PERSON_NAME][DATE] 6:30 AM Junk-O-Haulics Get More Reviews Awesome guys. Came …" at bounding box center [971, 278] width 807 height 109
copy blockquote "Awesome guys. Came same day, very reasonable rates, way better than the 800 got…"
click at [633, 328] on button "Reply" at bounding box center [639, 322] width 40 height 21
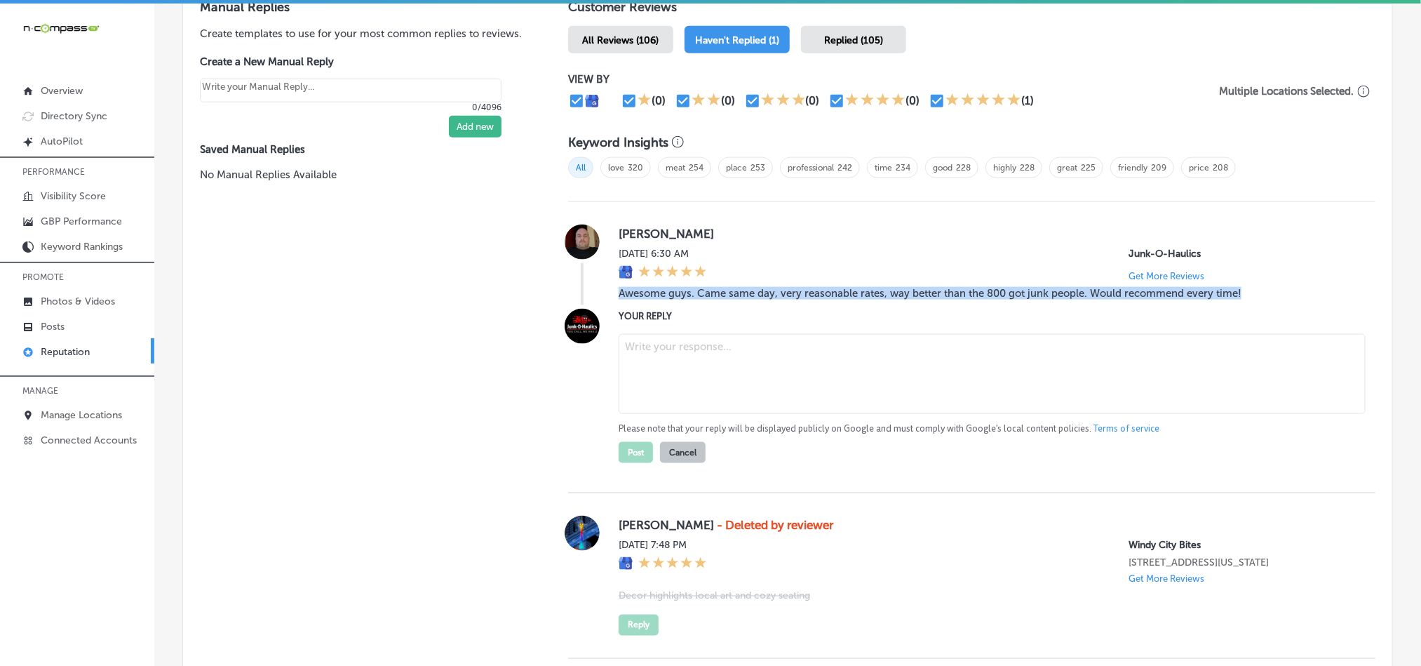
type textarea "x"
click at [665, 358] on textarea at bounding box center [992, 374] width 747 height 80
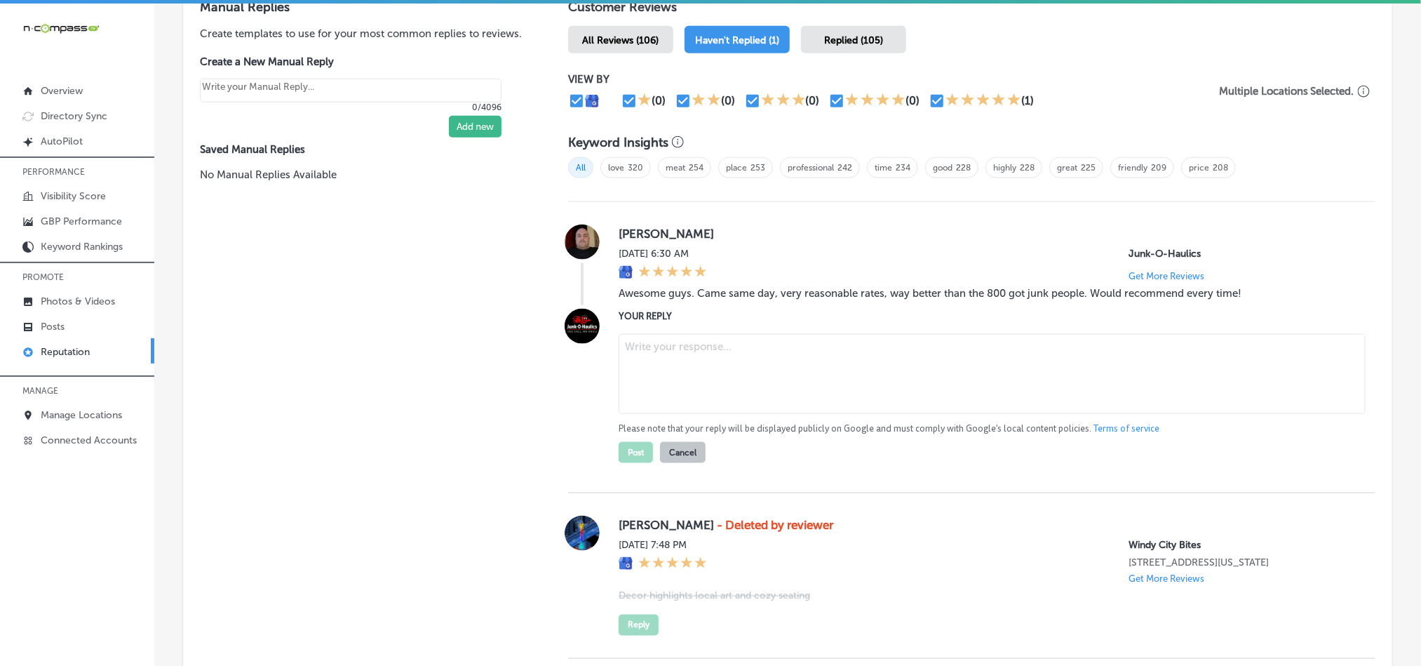
paste textarea "Thank you for the great review, [PERSON_NAME]! We’re happy Junk-O-Haulics could…"
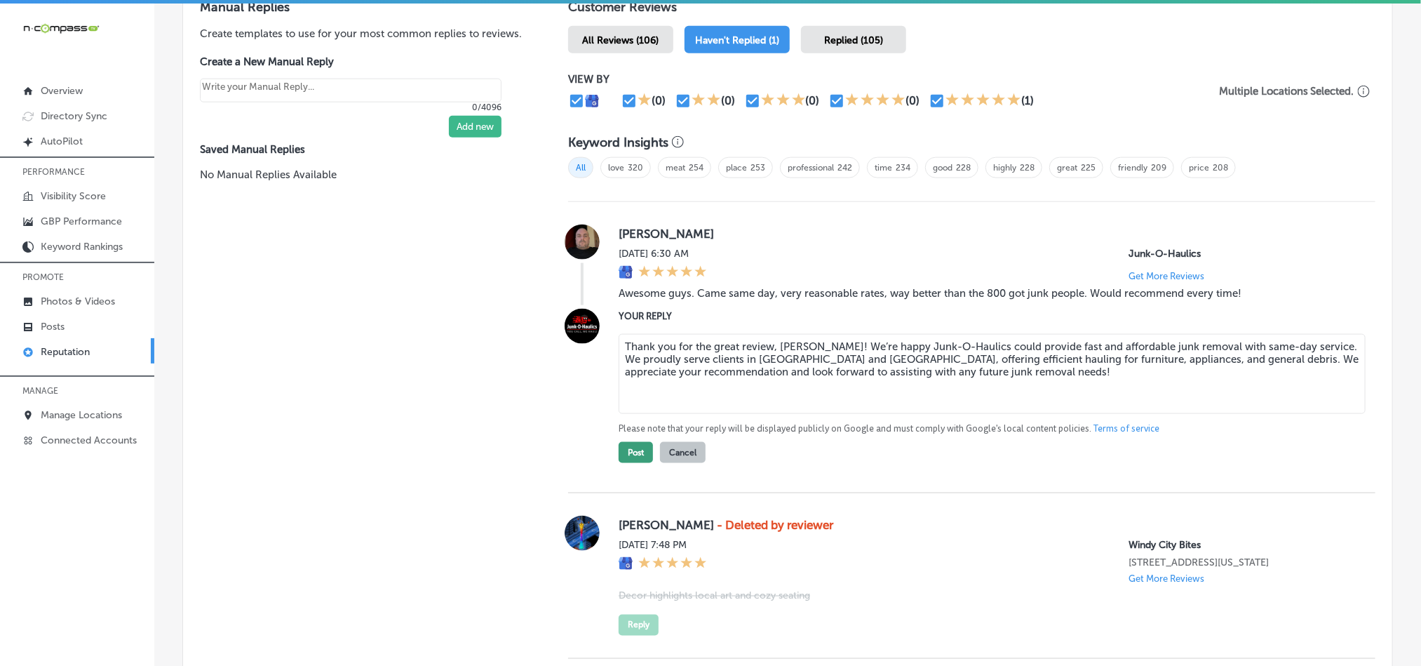
type textarea "Thank you for the great review, [PERSON_NAME]! We’re happy Junk-O-Haulics could…"
click at [621, 451] on button "Post" at bounding box center [636, 452] width 34 height 21
type textarea "x"
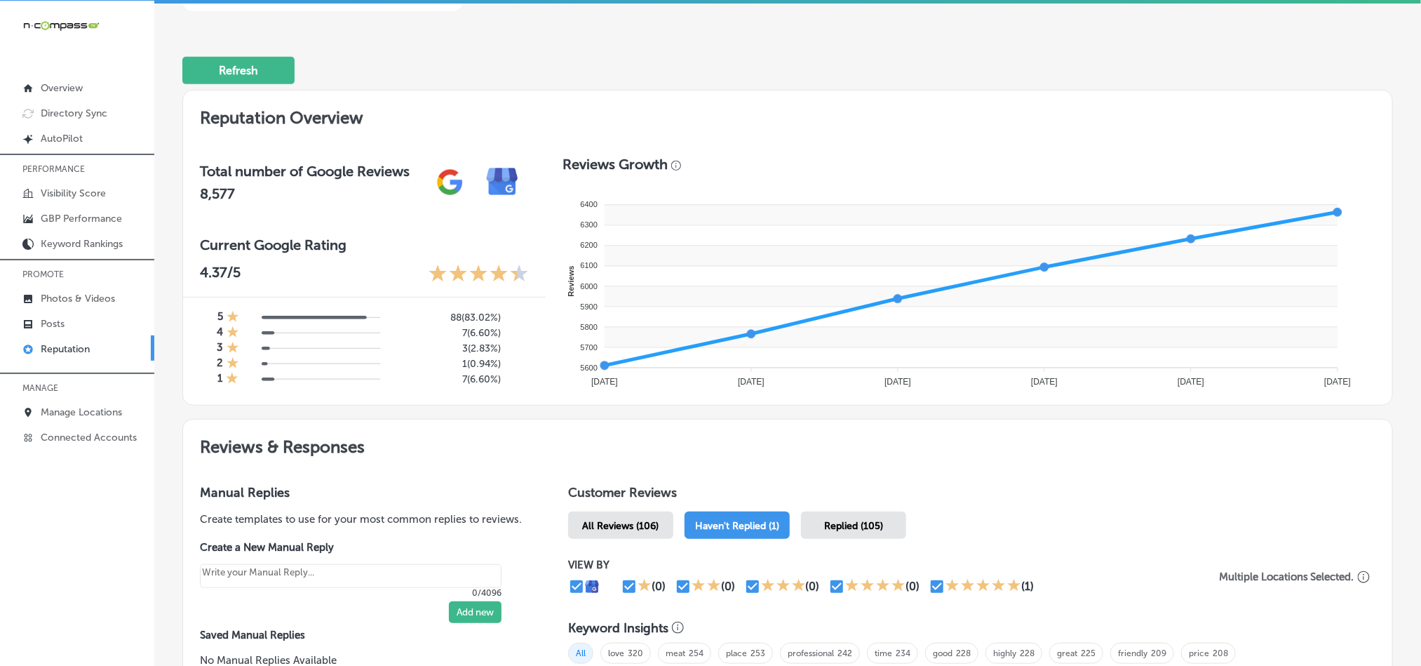
scroll to position [307, 0]
